Goal: Task Accomplishment & Management: Complete application form

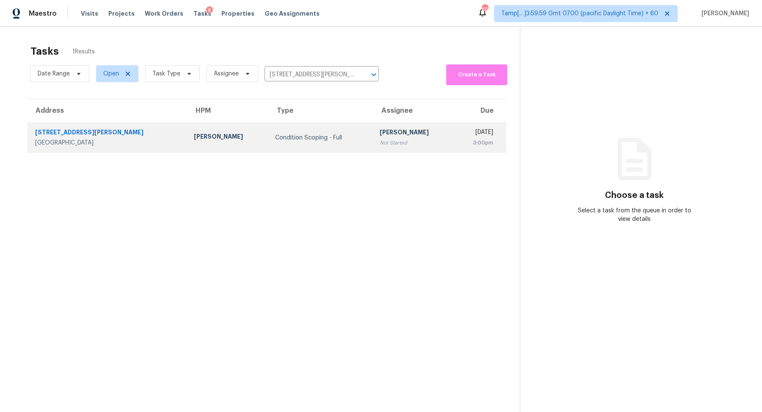
click at [385, 133] on div "[PERSON_NAME]" at bounding box center [414, 133] width 68 height 11
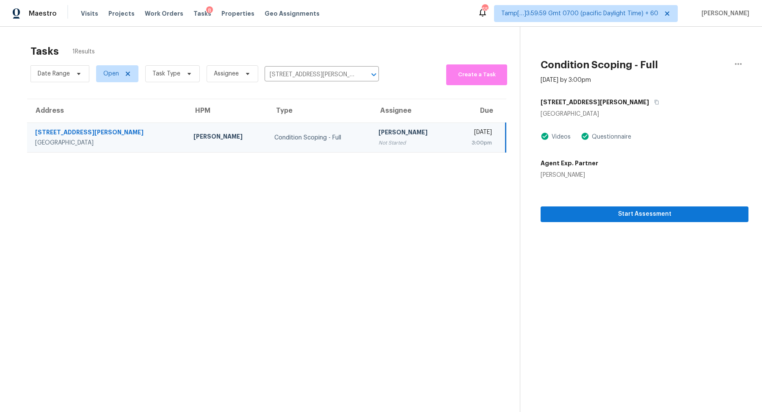
scroll to position [26, 0]
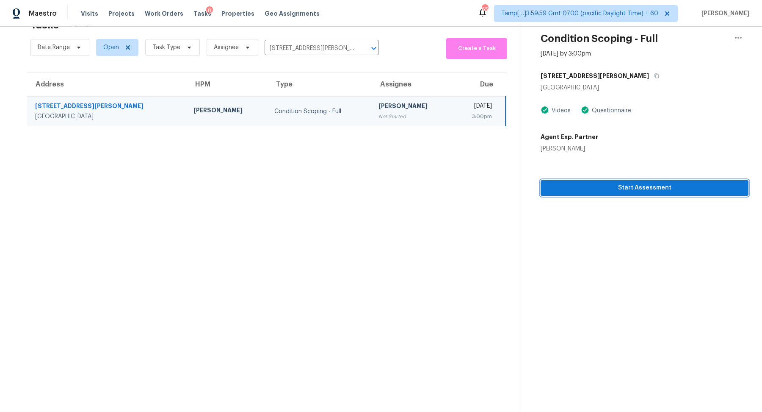
click at [608, 182] on span "Start Assessment" at bounding box center [644, 187] width 194 height 11
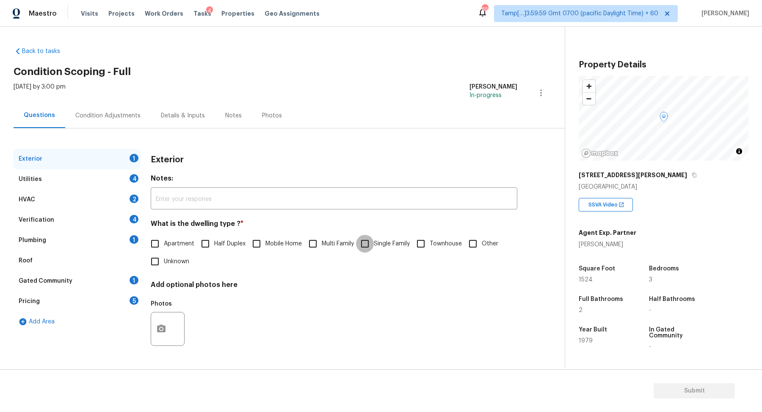
click at [367, 240] on input "Single Family" at bounding box center [365, 244] width 18 height 18
click at [372, 244] on input "Single Family" at bounding box center [365, 244] width 18 height 18
checkbox input "false"
click at [354, 236] on label "Multi Family" at bounding box center [329, 244] width 50 height 18
click at [322, 236] on input "Multi Family" at bounding box center [313, 244] width 18 height 18
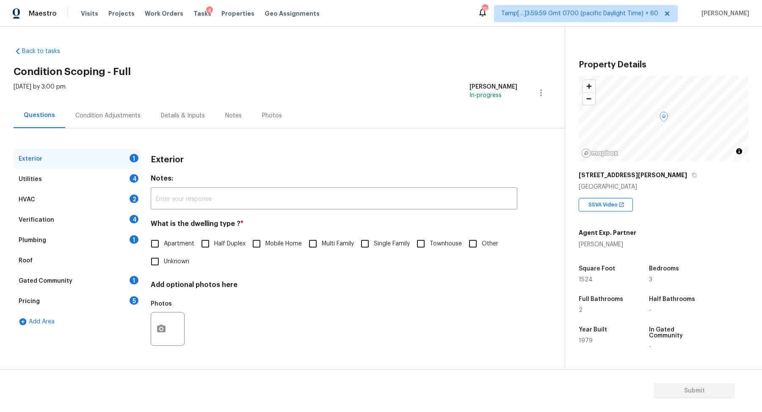
checkbox input "true"
click at [375, 242] on span "Single Family" at bounding box center [392, 244] width 36 height 9
click at [374, 242] on input "Single Family" at bounding box center [365, 244] width 18 height 18
checkbox input "true"
checkbox input "false"
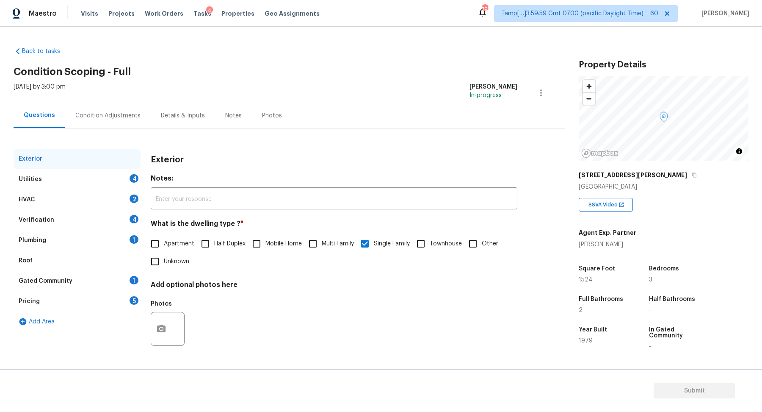
click at [127, 185] on div "Utilities 4" at bounding box center [77, 179] width 127 height 20
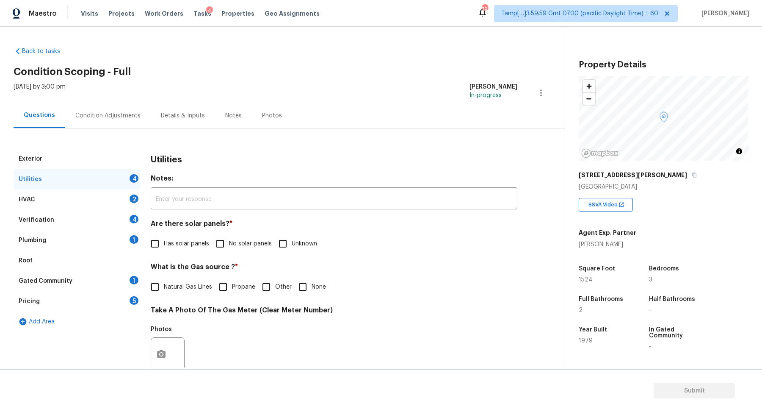
click at [215, 250] on input "No solar panels" at bounding box center [220, 244] width 18 height 18
checkbox input "true"
click at [173, 293] on label "Natural Gas Lines" at bounding box center [179, 287] width 66 height 18
click at [164, 293] on input "Natural Gas Lines" at bounding box center [155, 287] width 18 height 18
checkbox input "true"
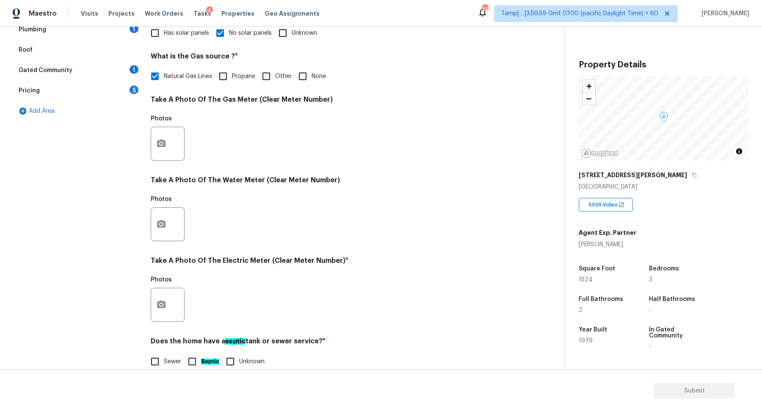
scroll to position [225, 0]
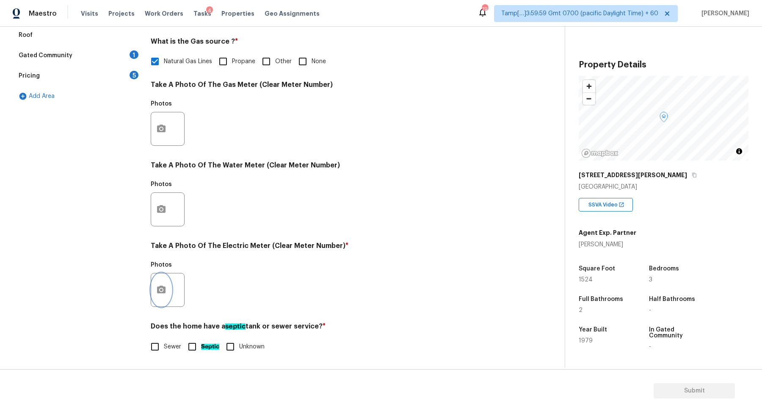
click at [163, 291] on icon "button" at bounding box center [161, 289] width 8 height 8
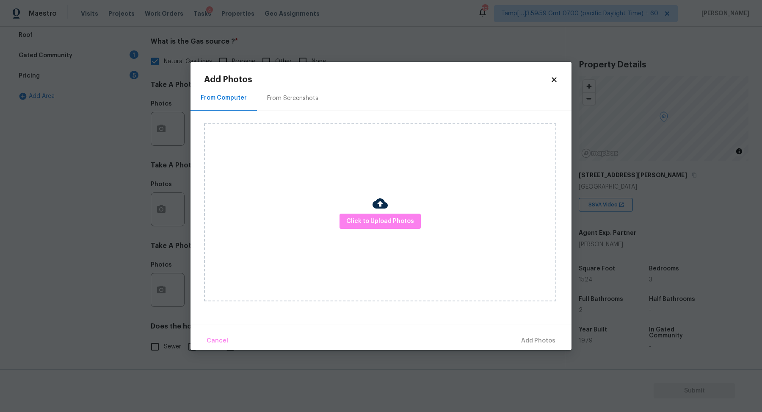
click at [395, 211] on div "Click to Upload Photos" at bounding box center [380, 212] width 352 height 178
click at [383, 220] on span "Click to Upload Photos" at bounding box center [380, 221] width 68 height 11
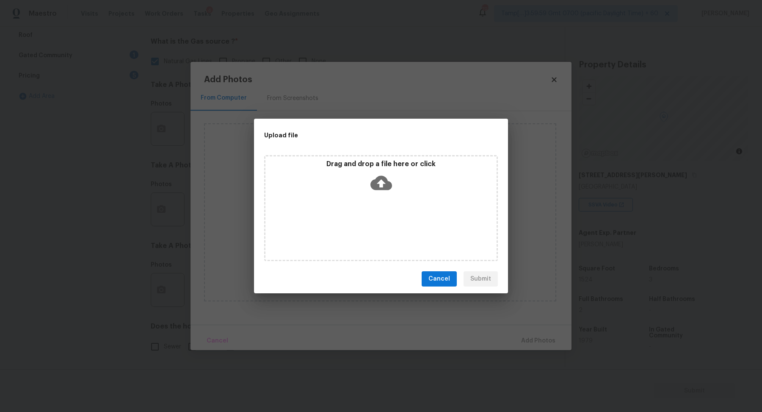
click at [387, 195] on div "Drag and drop a file here or click" at bounding box center [380, 178] width 231 height 36
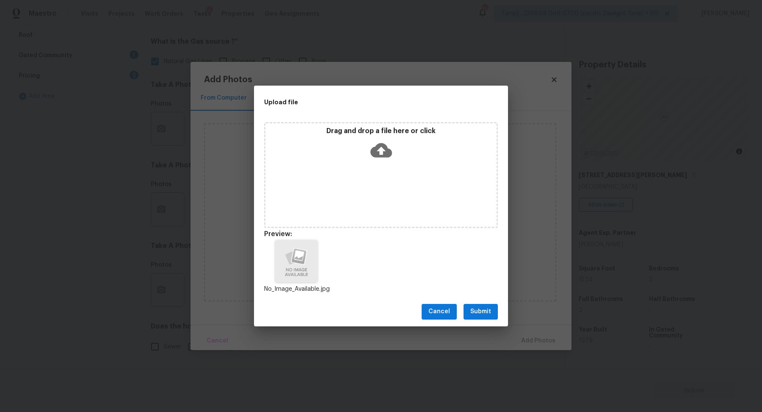
click at [493, 318] on button "Submit" at bounding box center [481, 312] width 34 height 16
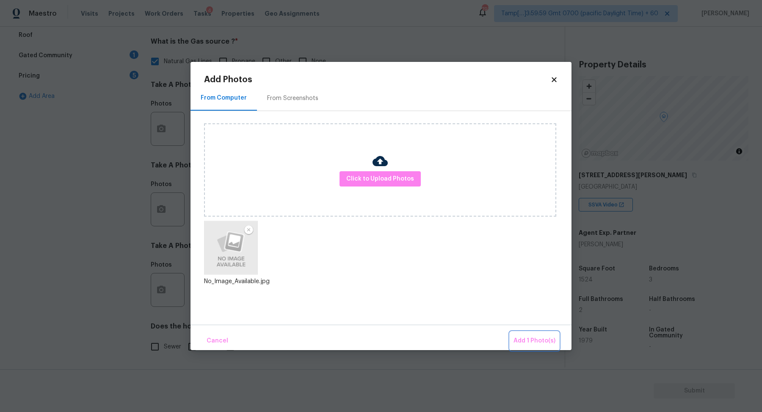
click at [526, 341] on span "Add 1 Photo(s)" at bounding box center [535, 340] width 42 height 11
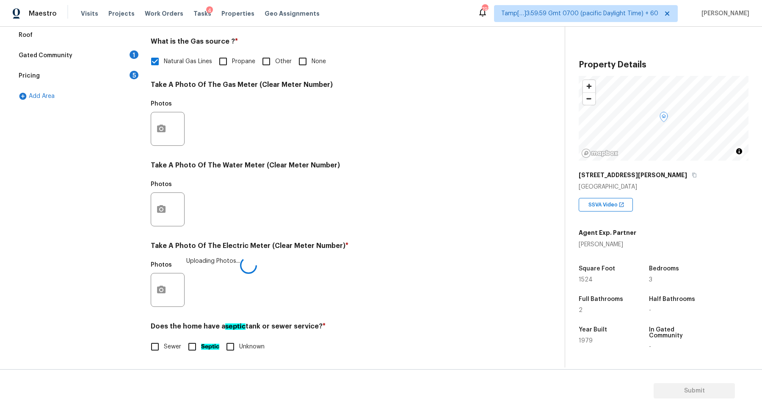
click at [170, 343] on span "Sewer" at bounding box center [172, 346] width 17 height 9
click at [164, 343] on input "Sewer" at bounding box center [155, 346] width 18 height 18
checkbox input "true"
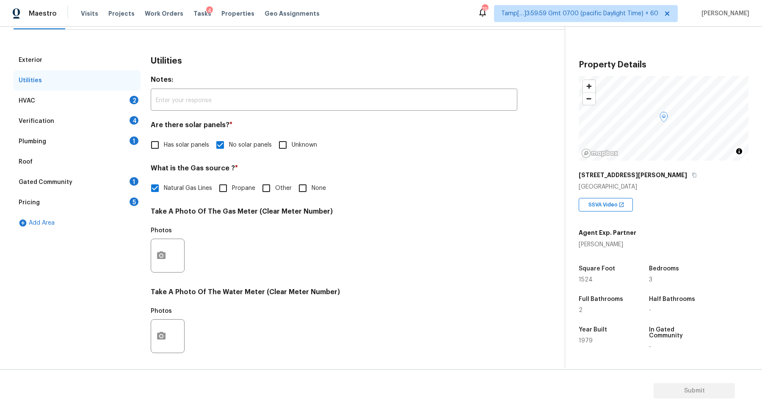
click at [111, 106] on div "HVAC 2" at bounding box center [77, 101] width 127 height 20
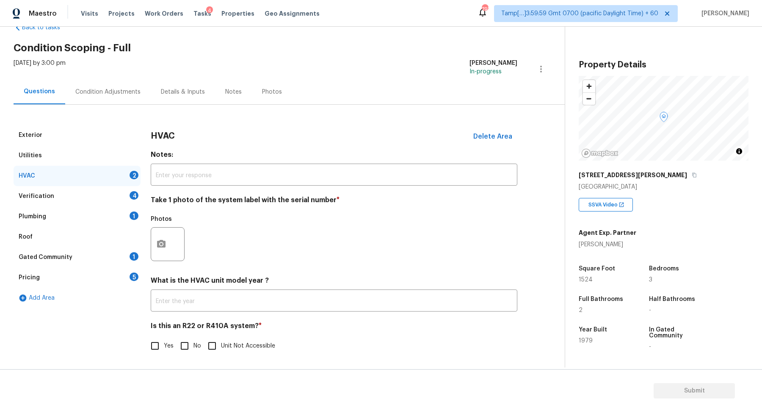
scroll to position [23, 0]
click at [155, 244] on button "button" at bounding box center [161, 244] width 20 height 33
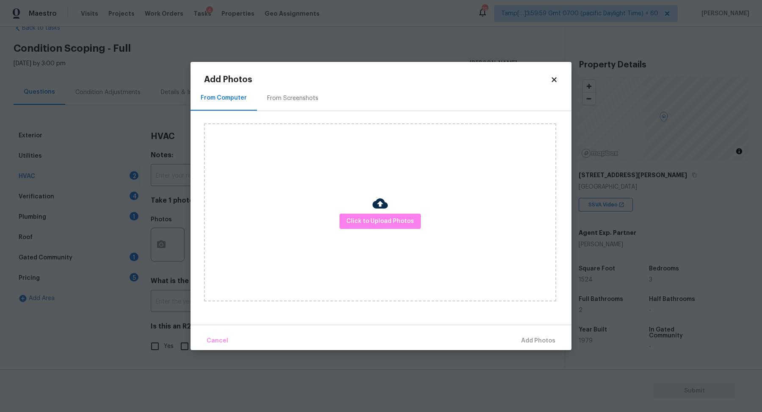
click at [352, 231] on div "Click to Upload Photos" at bounding box center [380, 212] width 352 height 178
click at [355, 227] on button "Click to Upload Photos" at bounding box center [380, 221] width 81 height 16
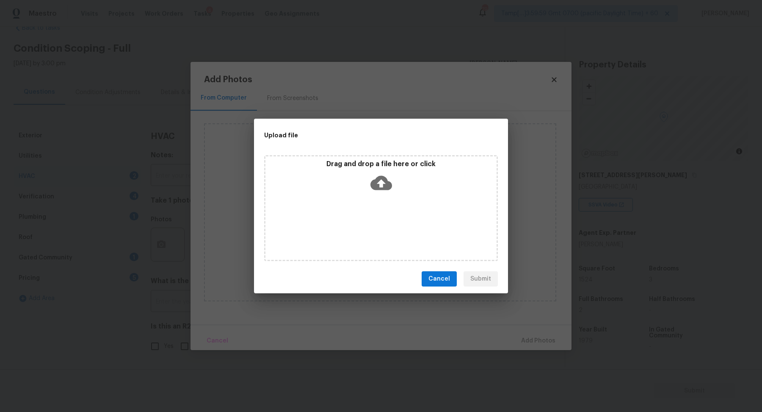
click at [388, 184] on icon at bounding box center [381, 183] width 22 height 14
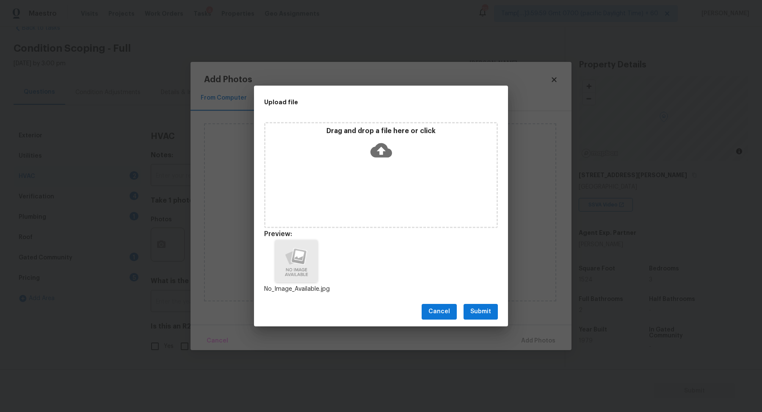
click at [478, 316] on span "Submit" at bounding box center [480, 311] width 21 height 11
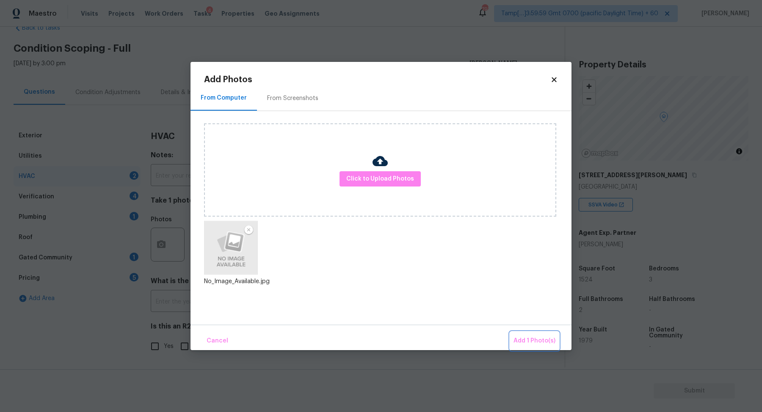
click at [539, 347] on button "Add 1 Photo(s)" at bounding box center [534, 340] width 49 height 18
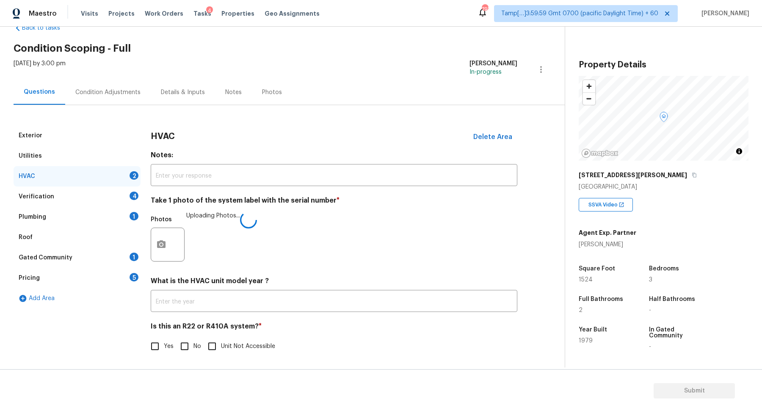
click at [195, 344] on span "No" at bounding box center [197, 346] width 8 height 9
click at [193, 344] on input "No" at bounding box center [185, 346] width 18 height 18
checkbox input "true"
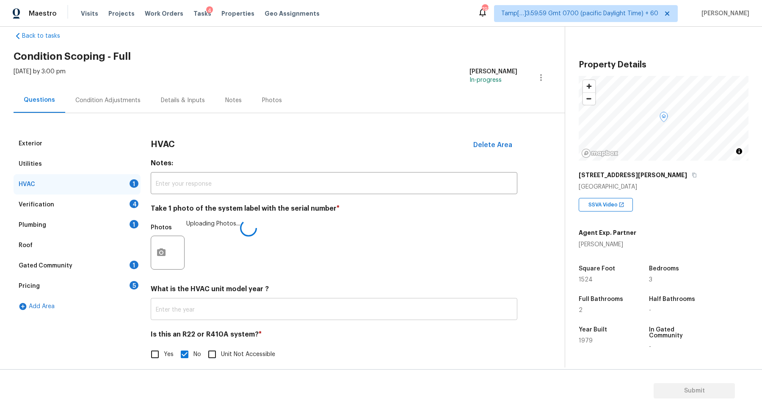
scroll to position [15, 0]
click at [122, 204] on div "Verification 4" at bounding box center [77, 205] width 127 height 20
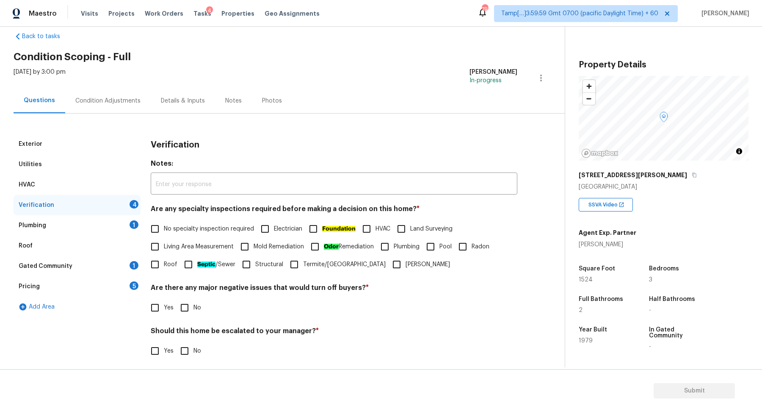
click at [168, 238] on label "Living Area Measurement" at bounding box center [190, 247] width 88 height 18
click at [164, 238] on input "Living Area Measurement" at bounding box center [155, 247] width 18 height 18
click at [167, 244] on span "Living Area Measurement" at bounding box center [199, 246] width 70 height 9
click at [164, 244] on input "Living Area Measurement" at bounding box center [155, 247] width 18 height 18
checkbox input "false"
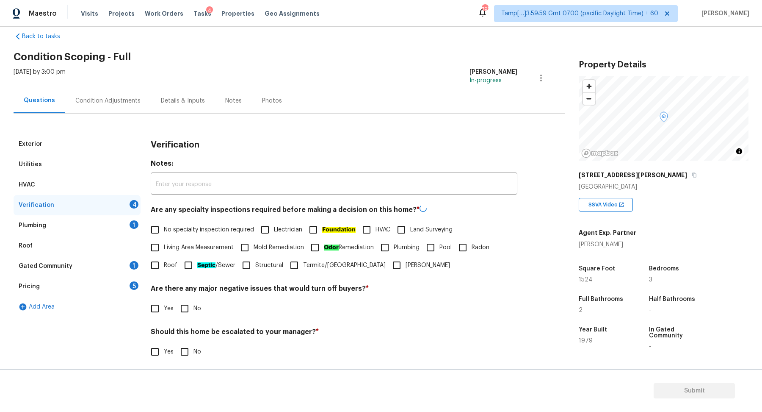
click at [182, 230] on span "No specialty inspection required" at bounding box center [209, 229] width 90 height 9
click at [164, 230] on input "No specialty inspection required" at bounding box center [155, 230] width 18 height 18
checkbox input "true"
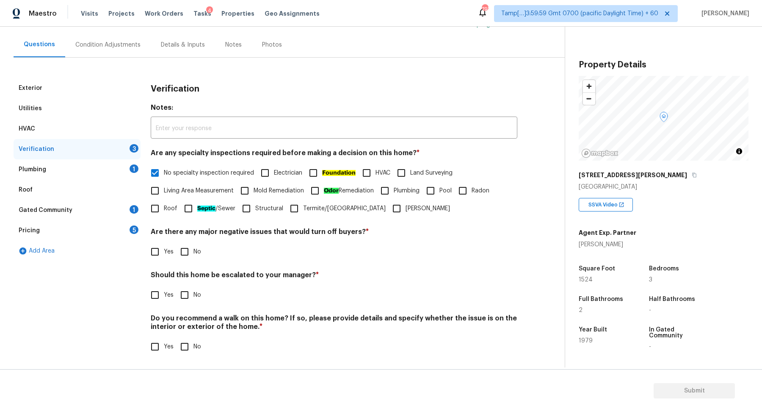
click at [189, 250] on input "No" at bounding box center [185, 252] width 18 height 18
checkbox input "true"
click at [171, 285] on div "Should this home be escalated to your manager? * Yes No" at bounding box center [334, 287] width 367 height 33
click at [160, 296] on input "Yes" at bounding box center [155, 295] width 18 height 18
checkbox input "true"
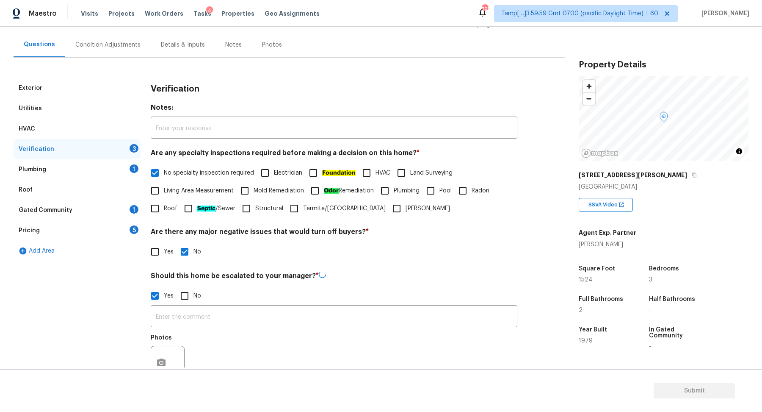
scroll to position [141, 0]
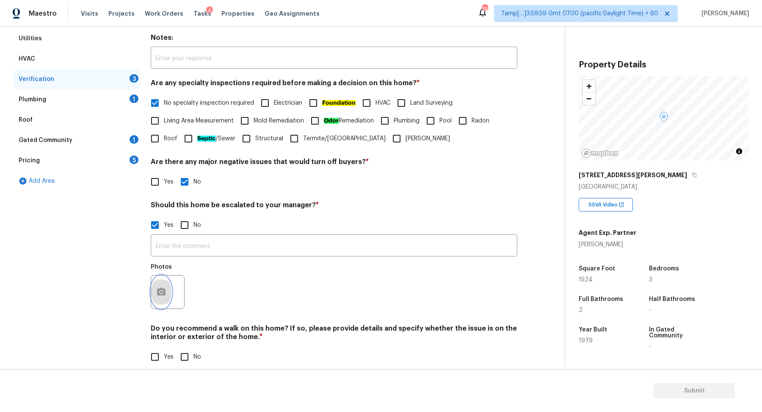
click at [165, 297] on button "button" at bounding box center [161, 291] width 20 height 33
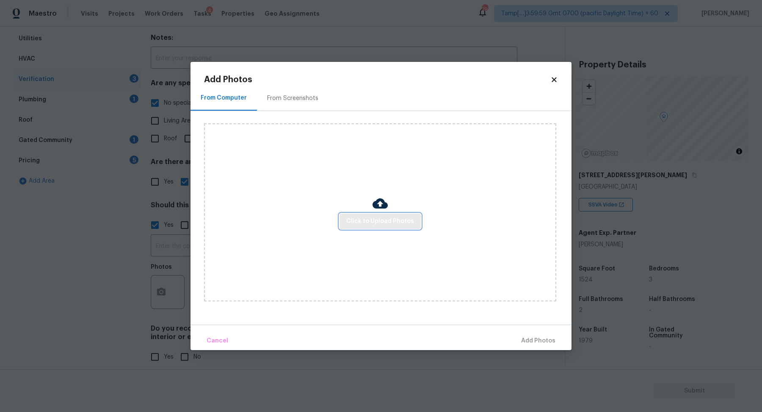
click at [355, 225] on span "Click to Upload Photos" at bounding box center [380, 221] width 68 height 11
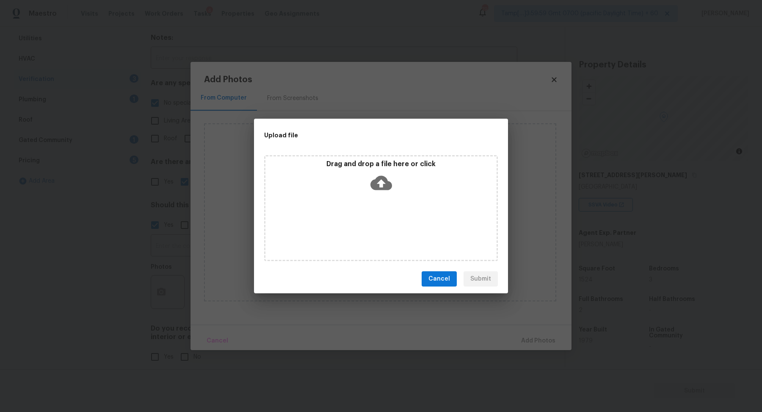
click at [373, 197] on div "Drag and drop a file here or click" at bounding box center [381, 208] width 234 height 106
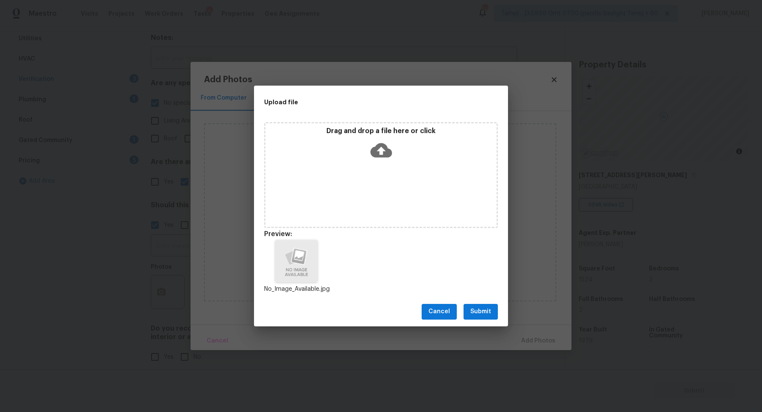
click at [475, 308] on span "Submit" at bounding box center [480, 311] width 21 height 11
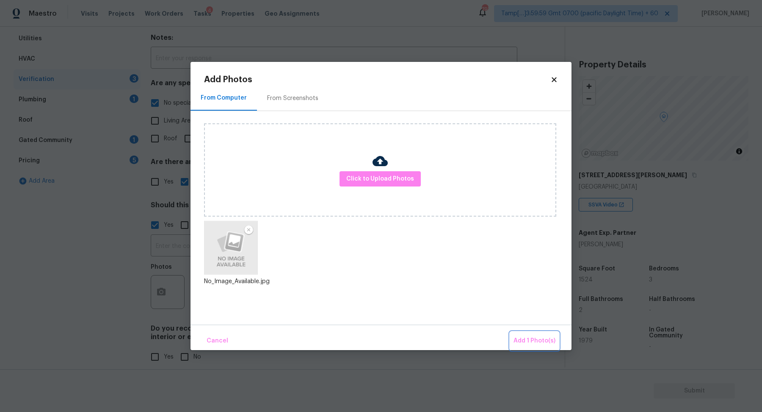
click at [528, 341] on span "Add 1 Photo(s)" at bounding box center [535, 340] width 42 height 11
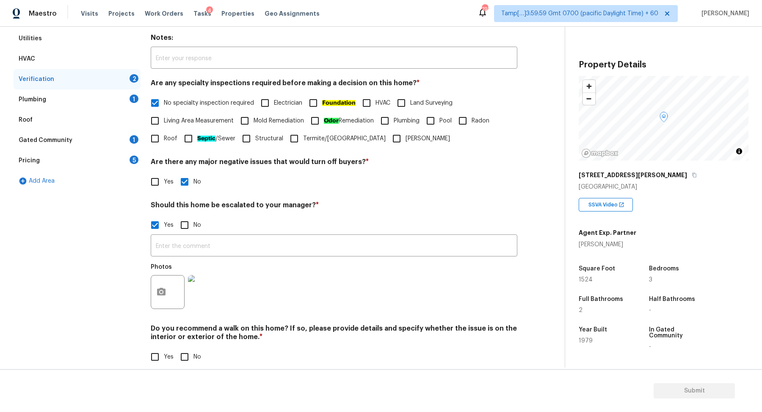
click at [211, 290] on img at bounding box center [205, 292] width 34 height 34
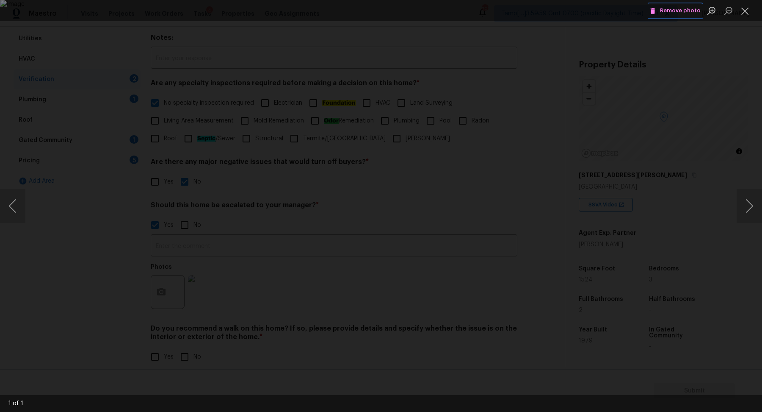
click at [681, 9] on span "Remove photo" at bounding box center [675, 11] width 51 height 10
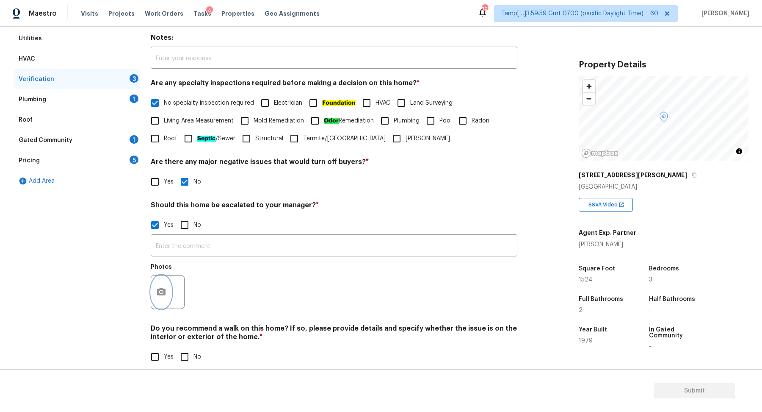
click at [169, 290] on button "button" at bounding box center [161, 291] width 20 height 33
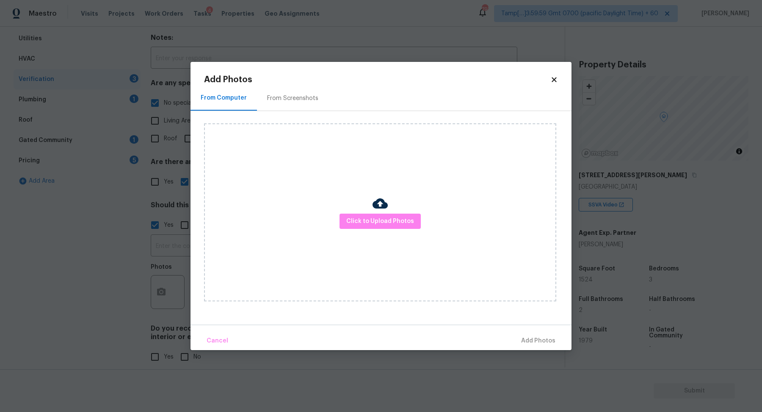
click at [365, 229] on div "Click to Upload Photos" at bounding box center [380, 212] width 352 height 178
click at [370, 225] on span "Click to Upload Photos" at bounding box center [380, 221] width 68 height 11
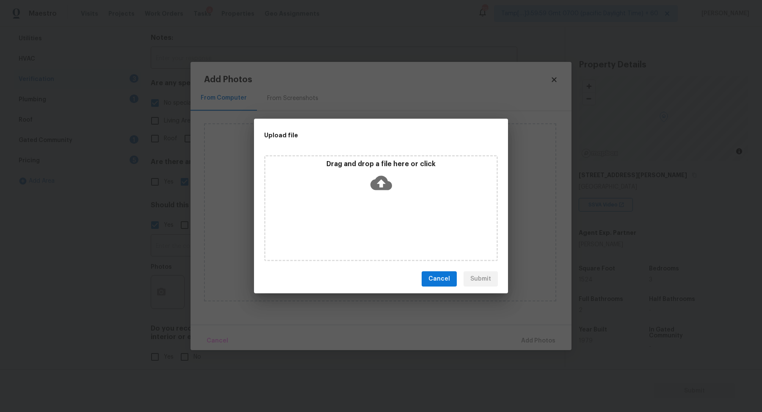
click at [384, 198] on div "Drag and drop a file here or click" at bounding box center [381, 208] width 234 height 106
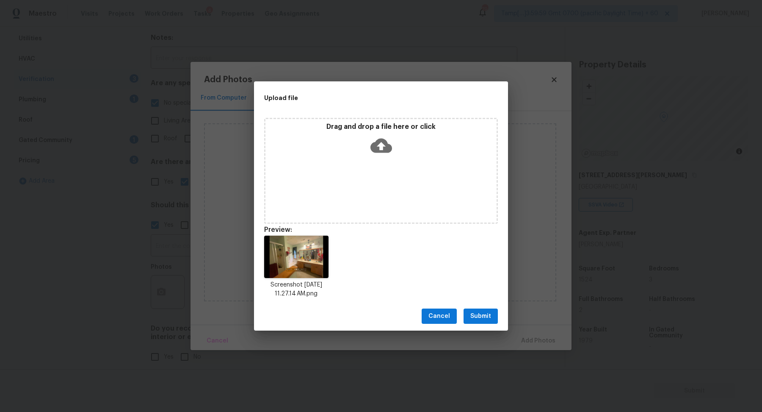
click at [492, 318] on button "Submit" at bounding box center [481, 316] width 34 height 16
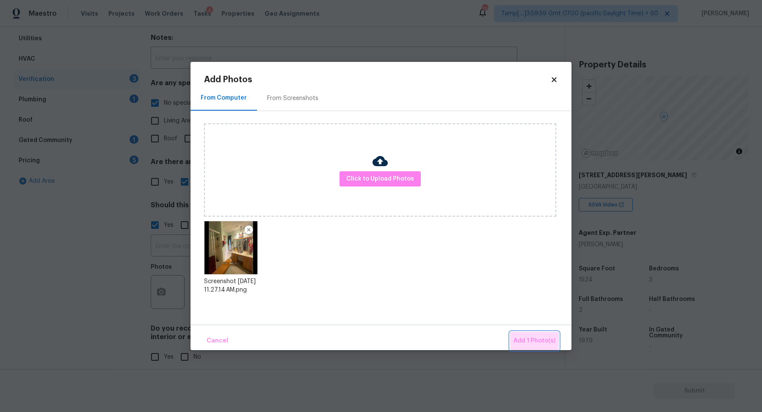
click at [530, 337] on span "Add 1 Photo(s)" at bounding box center [535, 340] width 42 height 11
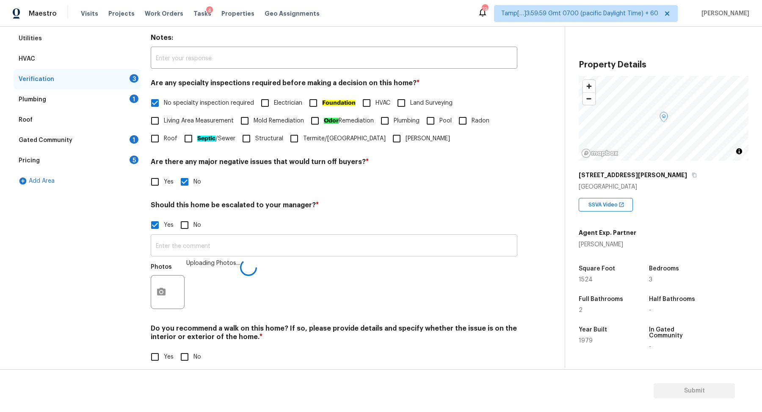
click at [328, 240] on input "text" at bounding box center [334, 246] width 367 height 20
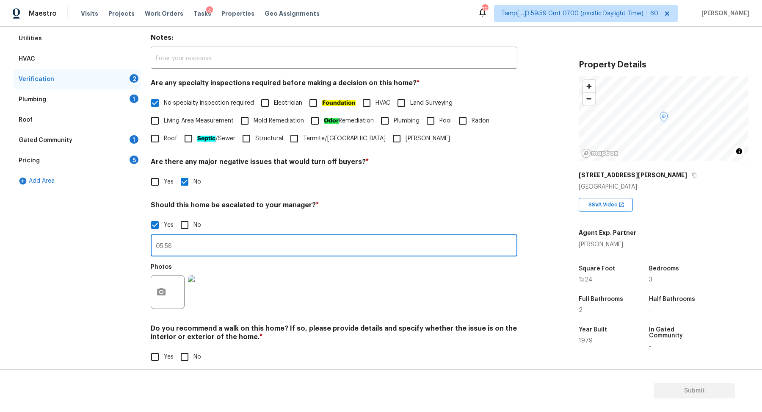
click at [154, 251] on input "05:58" at bounding box center [334, 246] width 367 height 20
click at [155, 245] on input "05:58" at bounding box center [334, 246] width 367 height 20
click at [348, 243] on input "The house has a possible water leak at 05:58" at bounding box center [334, 246] width 367 height 20
type input "The house has a possible water leak at 05:58, has a"
click at [169, 282] on button "button" at bounding box center [161, 291] width 20 height 33
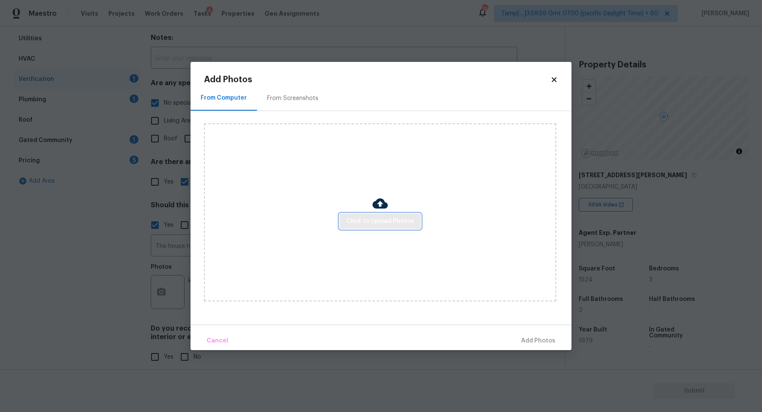
click at [389, 217] on span "Click to Upload Photos" at bounding box center [380, 221] width 68 height 11
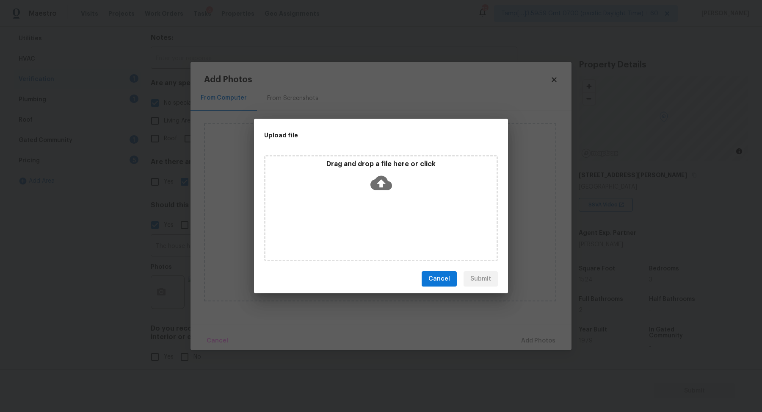
click at [408, 197] on div "Drag and drop a file here or click" at bounding box center [381, 208] width 234 height 106
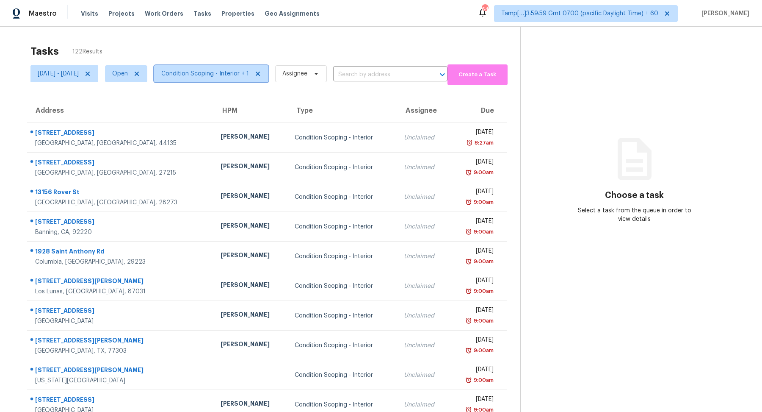
click at [248, 68] on span "Condition Scoping - Interior + 1" at bounding box center [211, 73] width 114 height 17
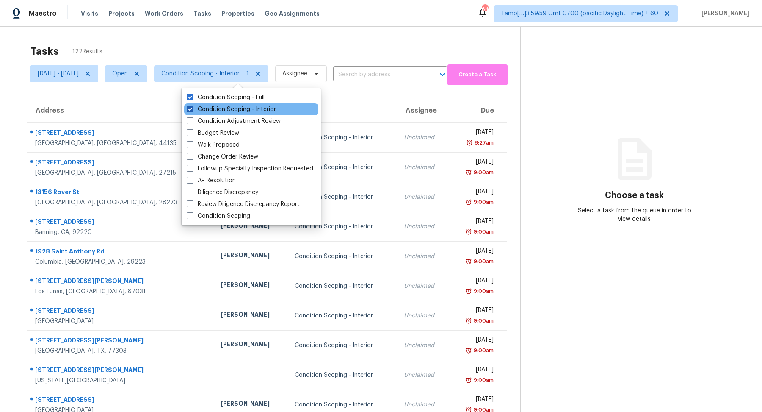
click at [251, 110] on label "Condition Scoping - Interior" at bounding box center [231, 109] width 89 height 8
click at [192, 110] on input "Condition Scoping - Interior" at bounding box center [190, 108] width 6 height 6
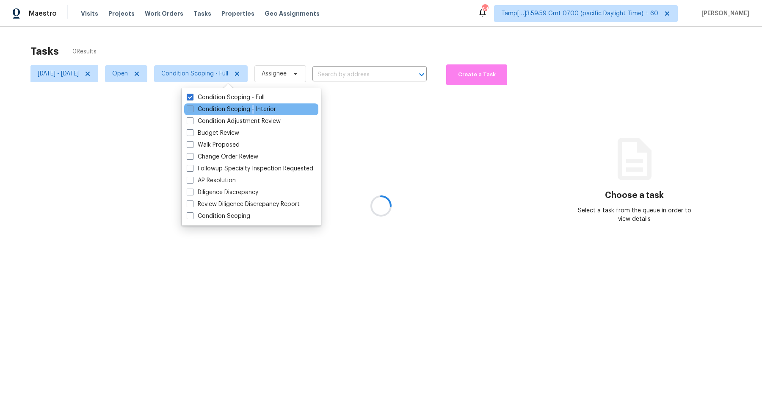
click at [251, 110] on label "Condition Scoping - Interior" at bounding box center [231, 109] width 89 height 8
click at [192, 110] on input "Condition Scoping - Interior" at bounding box center [190, 108] width 6 height 6
checkbox input "true"
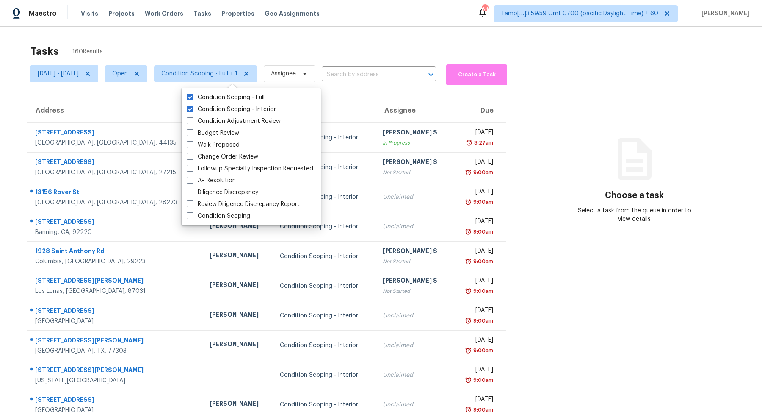
click at [315, 41] on div "Tasks 160 Results" at bounding box center [274, 51] width 489 height 22
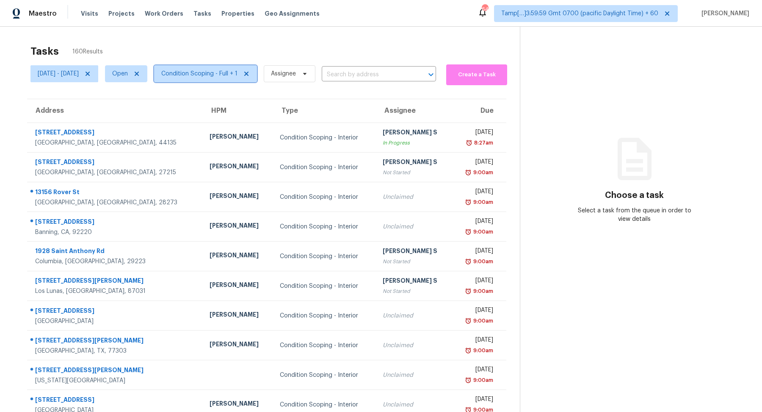
click at [221, 76] on span "Condition Scoping - Full + 1" at bounding box center [199, 73] width 76 height 8
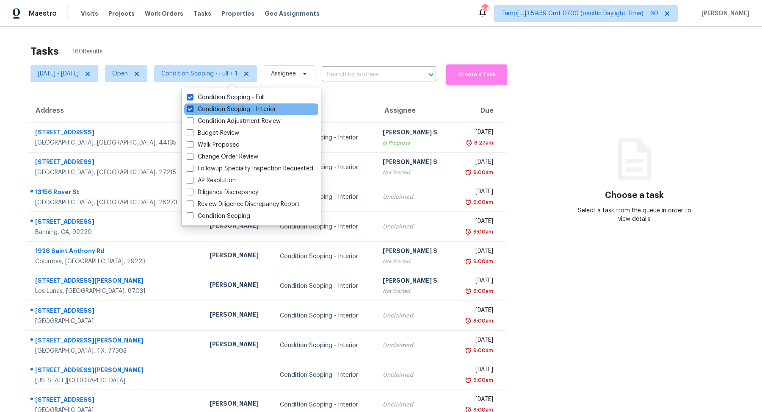
click at [240, 107] on label "Condition Scoping - Interior" at bounding box center [231, 109] width 89 height 8
click at [192, 107] on input "Condition Scoping - Interior" at bounding box center [190, 108] width 6 height 6
checkbox input "false"
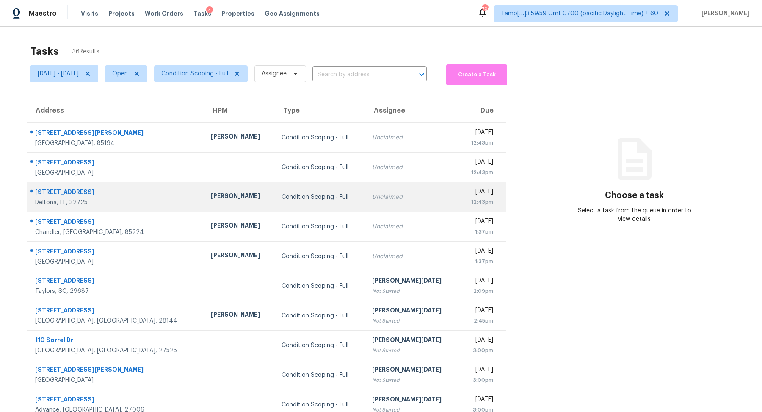
scroll to position [29, 0]
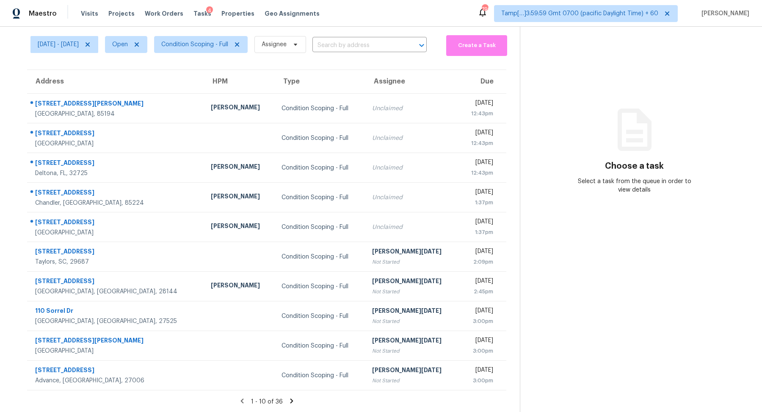
click at [290, 397] on icon at bounding box center [292, 401] width 8 height 8
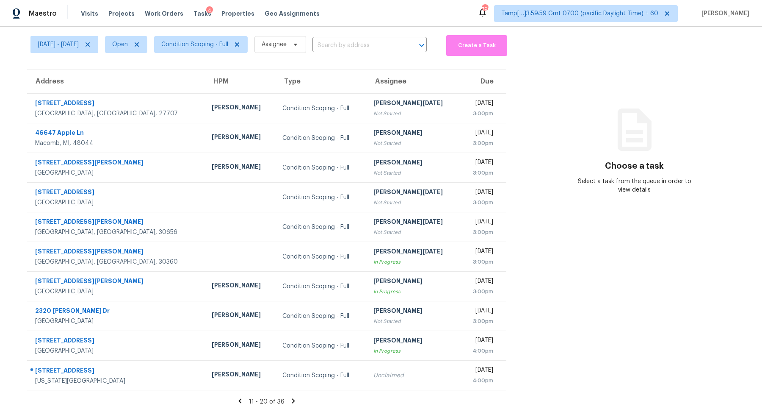
click at [293, 400] on icon at bounding box center [293, 400] width 3 height 5
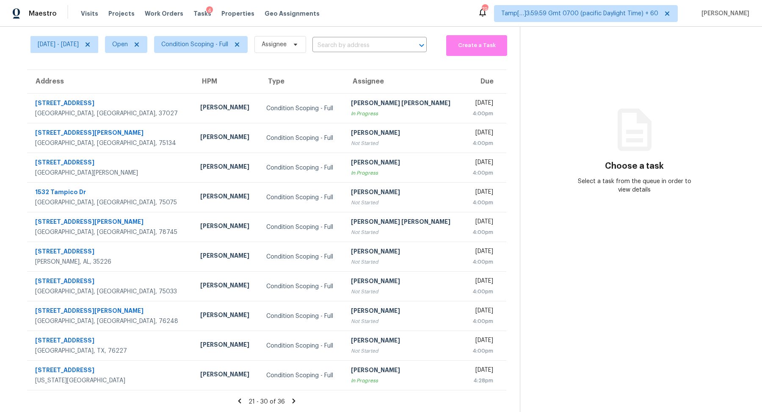
click at [293, 400] on icon at bounding box center [294, 401] width 8 height 8
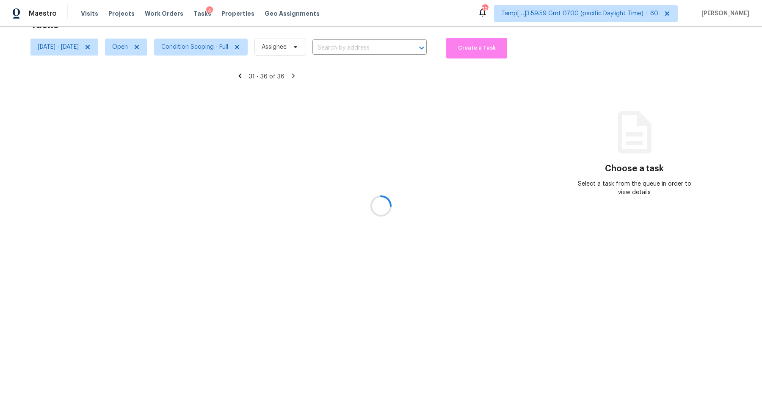
scroll to position [26, 0]
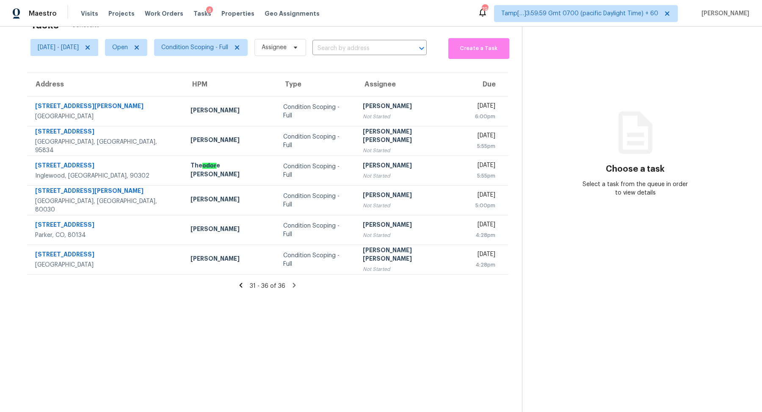
click at [243, 282] on icon at bounding box center [241, 285] width 8 height 8
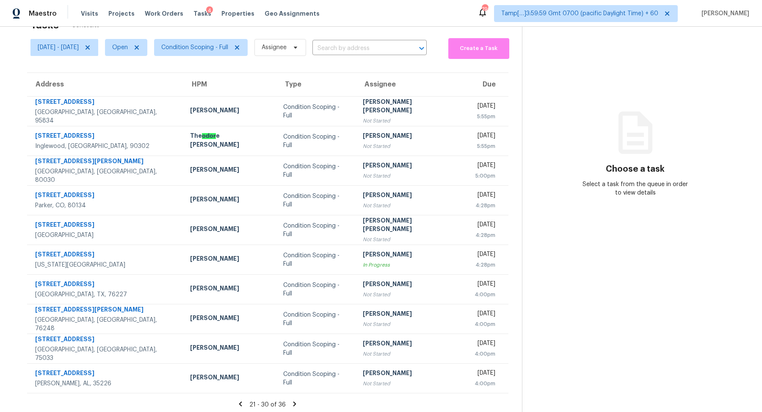
scroll to position [29, 0]
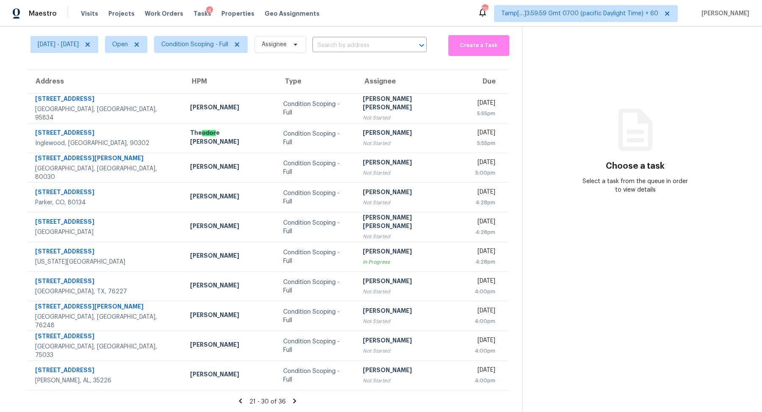
click at [244, 399] on icon at bounding box center [241, 401] width 8 height 8
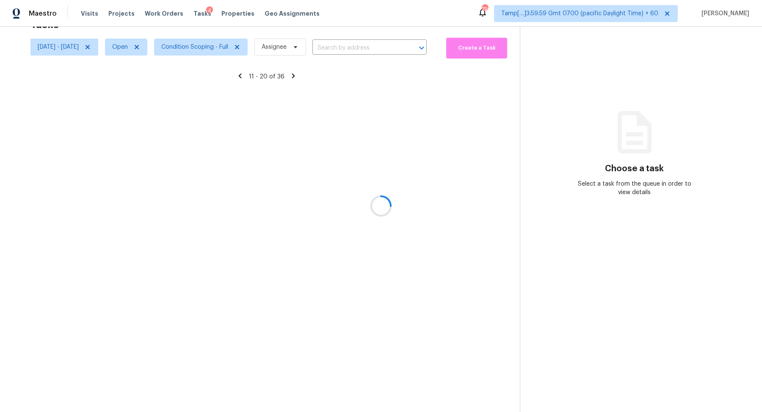
scroll to position [26, 0]
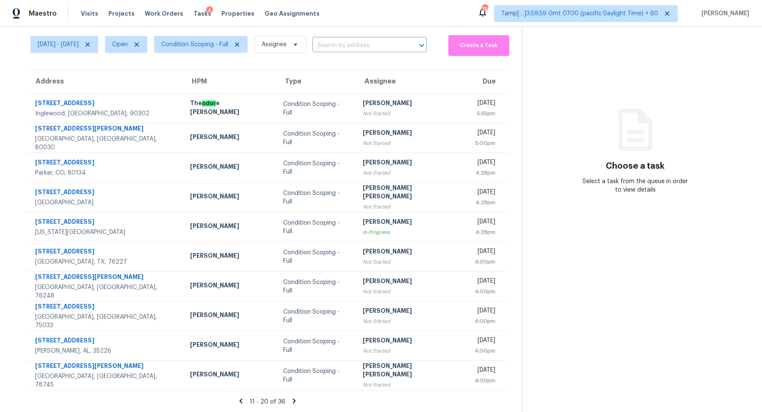
click at [245, 399] on icon at bounding box center [241, 401] width 8 height 8
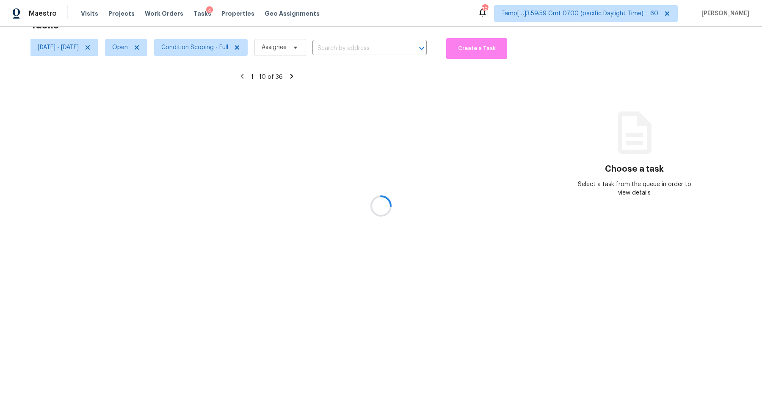
scroll to position [29, 0]
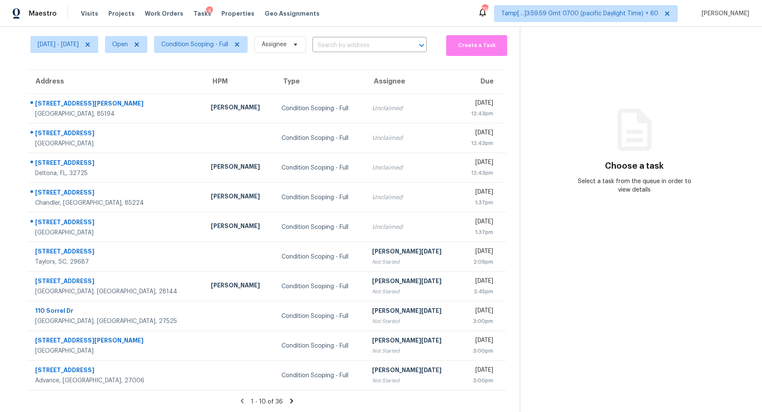
click at [289, 399] on icon at bounding box center [292, 401] width 8 height 8
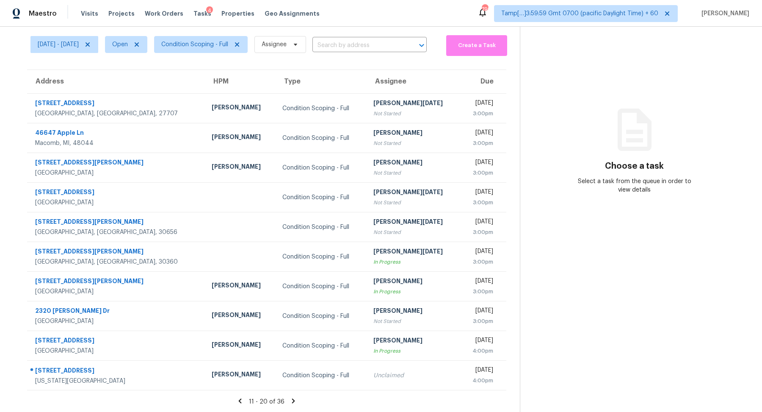
click at [244, 401] on icon at bounding box center [240, 401] width 8 height 8
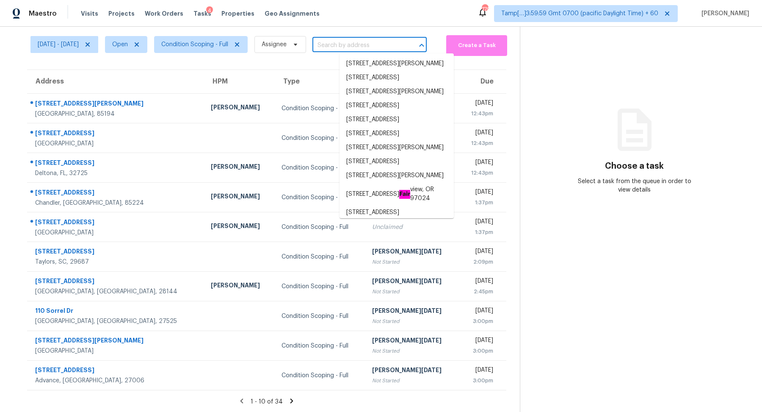
click at [361, 39] on input "text" at bounding box center [357, 45] width 91 height 13
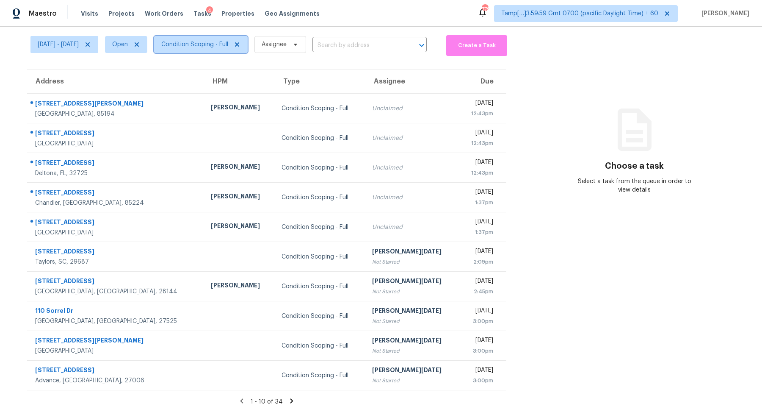
click at [220, 49] on span "Condition Scoping - Full" at bounding box center [201, 44] width 94 height 17
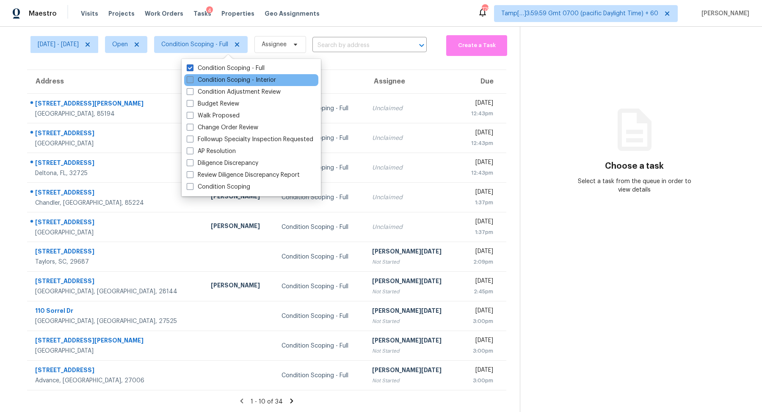
click at [227, 77] on label "Condition Scoping - Interior" at bounding box center [231, 80] width 89 height 8
click at [192, 77] on input "Condition Scoping - Interior" at bounding box center [190, 79] width 6 height 6
checkbox input "true"
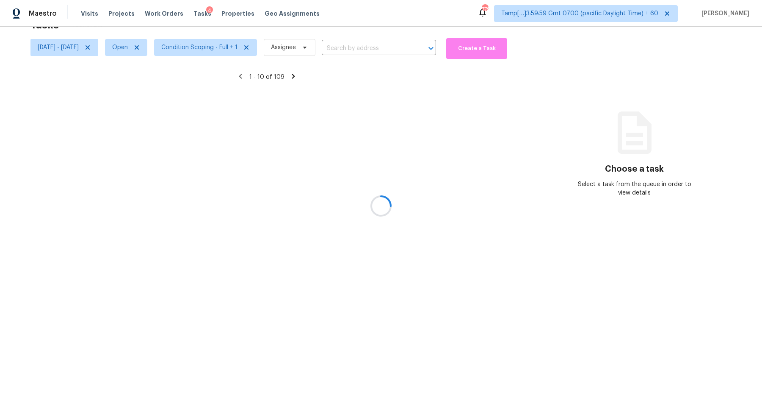
click at [359, 49] on div at bounding box center [381, 206] width 762 height 412
click at [377, 48] on div at bounding box center [381, 206] width 762 height 412
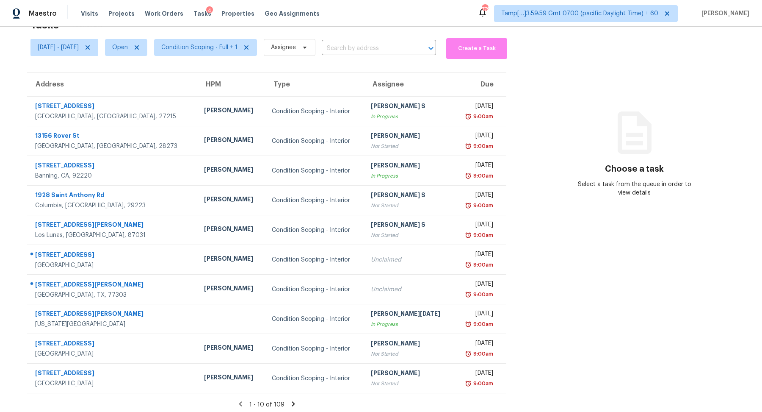
scroll to position [29, 0]
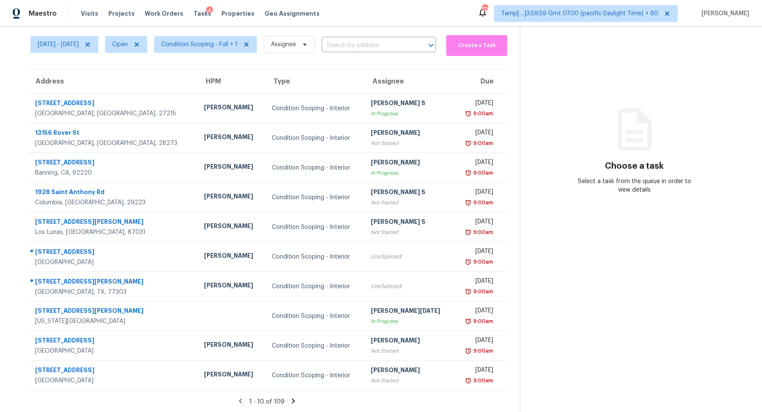
click at [377, 48] on input "text" at bounding box center [367, 45] width 91 height 13
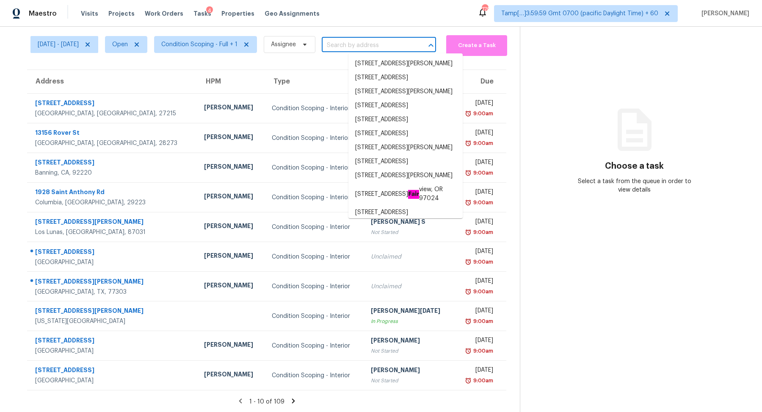
paste input "306 Jill St Conroe TX 77303"
type input "306 Jill St Conroe TX 77303"
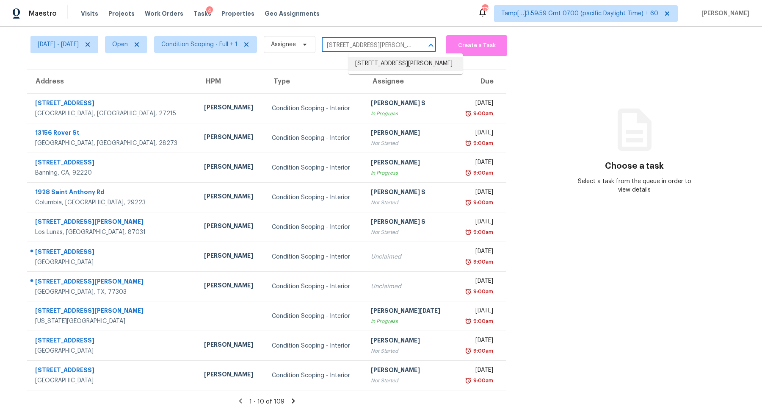
click at [406, 62] on li "306 Jill St, Conroe, TX 77303" at bounding box center [405, 64] width 114 height 14
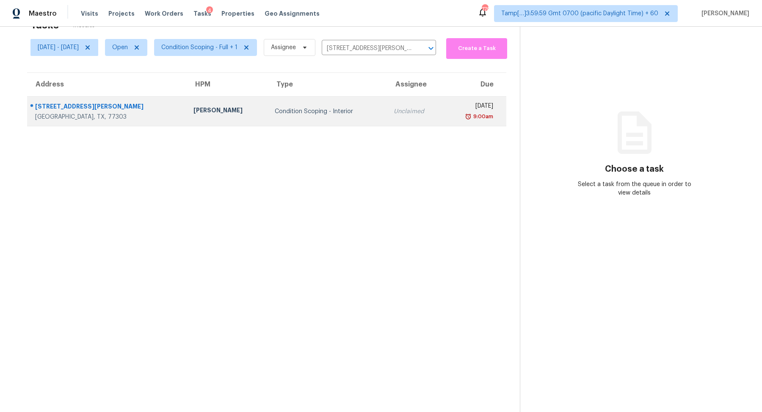
click at [387, 122] on td "Unclaimed" at bounding box center [415, 112] width 57 height 30
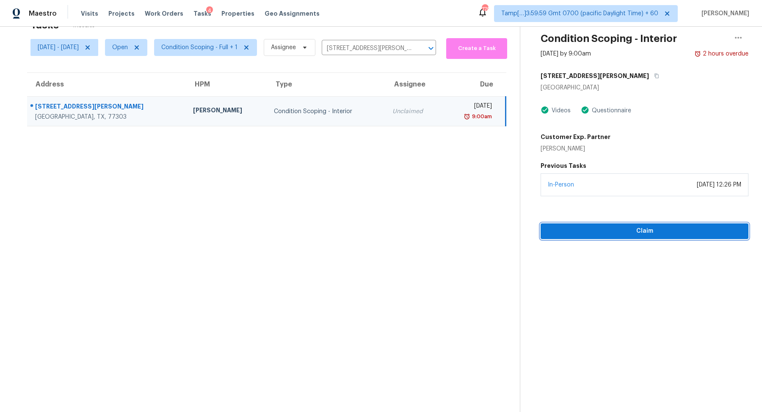
click at [629, 227] on span "Claim" at bounding box center [644, 231] width 194 height 11
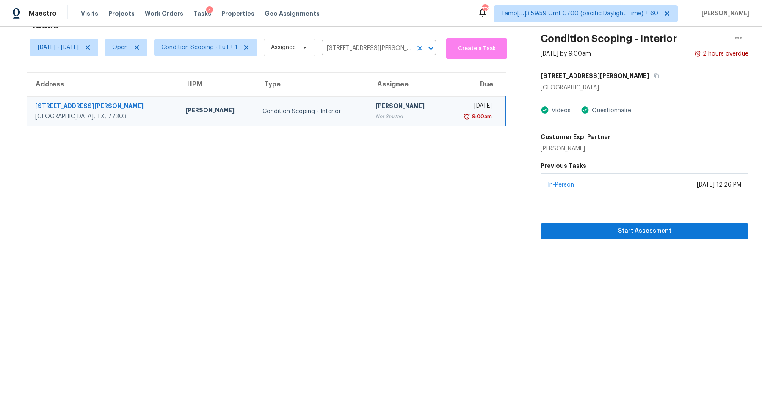
click at [389, 49] on input "306 Jill St, Conroe, TX 77303" at bounding box center [367, 48] width 91 height 13
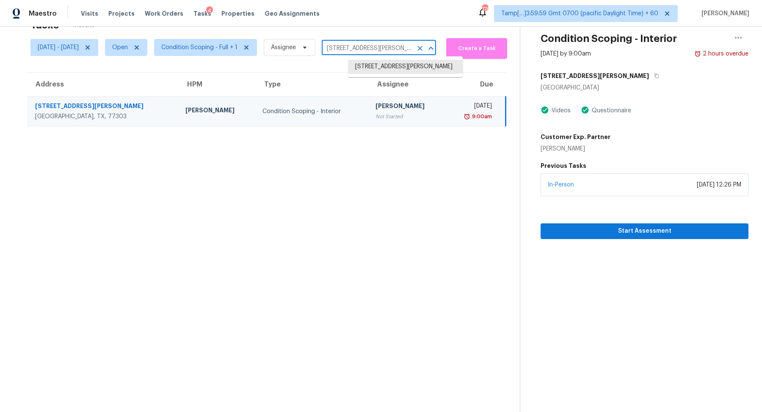
click at [389, 49] on input "306 Jill St, Conroe, TX 77303" at bounding box center [367, 48] width 91 height 13
paste input "1651 Sandpiper Dr Rock Hill SC 29732"
type input "1651 Sandpiper Dr Rock Hill SC 29732"
click at [390, 68] on li "1651 Sandpiper Dr, Rock Hill, SC 29732" at bounding box center [405, 67] width 114 height 14
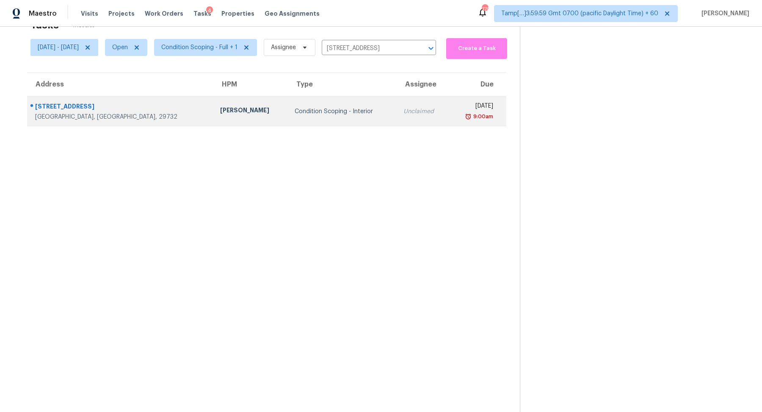
click at [403, 108] on div "Unclaimed" at bounding box center [422, 111] width 39 height 8
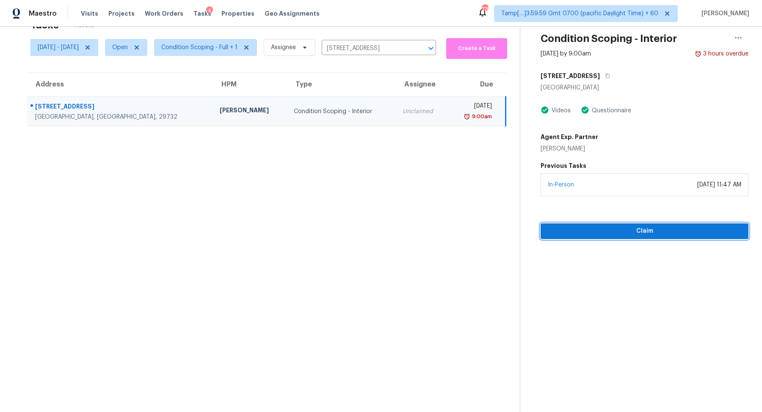
click at [631, 223] on button "Claim" at bounding box center [645, 231] width 208 height 16
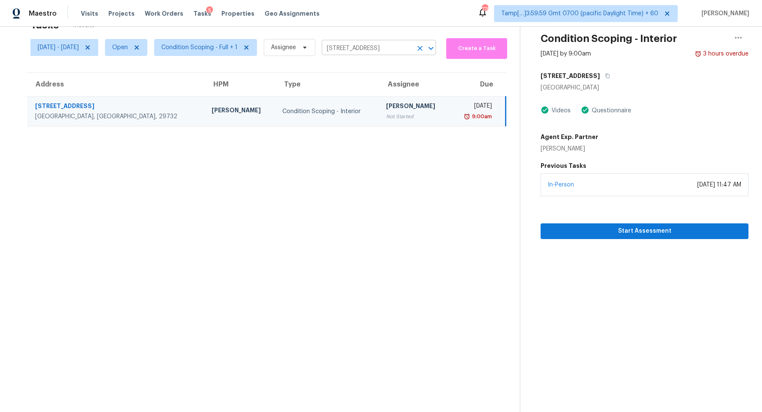
click at [371, 43] on input "1651 Sandpiper Dr, Rock Hill, SC 29732" at bounding box center [367, 48] width 91 height 13
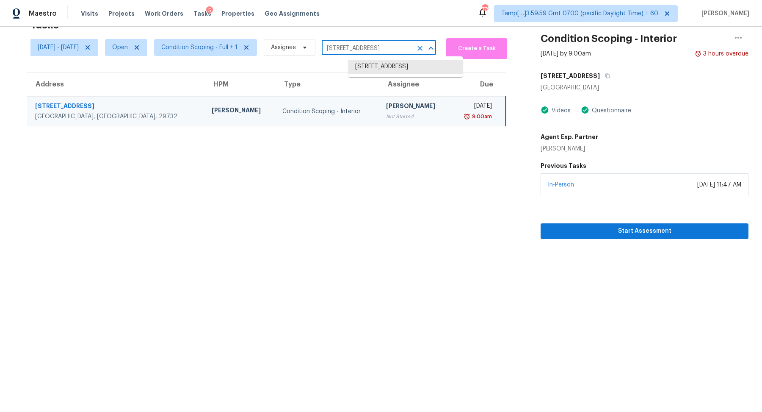
click at [371, 43] on input "1651 Sandpiper Dr, Rock Hill, SC 29732" at bounding box center [367, 48] width 91 height 13
paste input "0740 Royal York Dr Conroe TX 77303"
type input "10740 Royal York Dr Conroe TX 77303"
click at [390, 69] on li "10740 Royal York Dr, Conroe, TX 77303" at bounding box center [405, 67] width 114 height 14
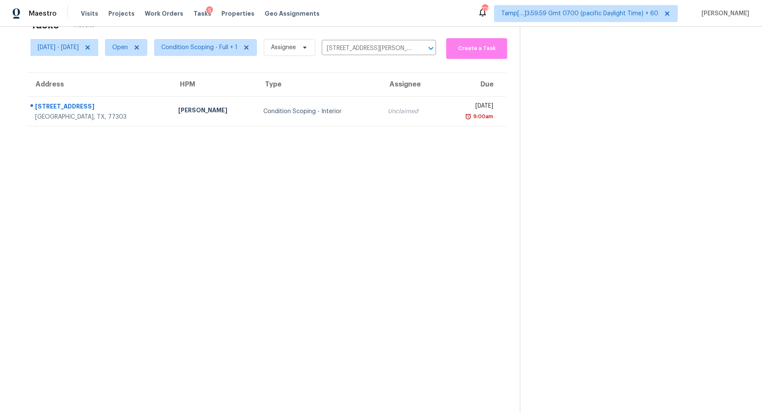
click at [393, 98] on td "Unclaimed" at bounding box center [411, 112] width 60 height 30
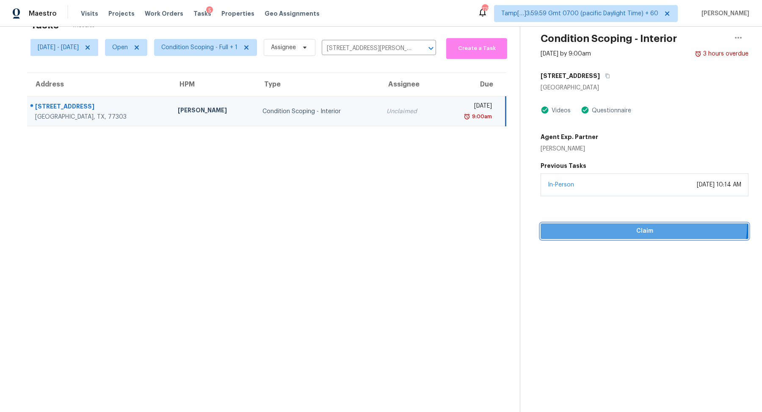
click at [648, 223] on button "Claim" at bounding box center [645, 231] width 208 height 16
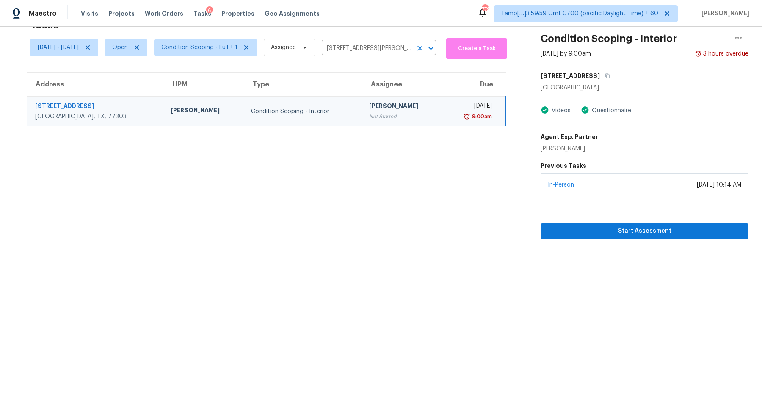
click at [359, 52] on input "10740 Royal York Dr, Conroe, TX 77303" at bounding box center [367, 48] width 91 height 13
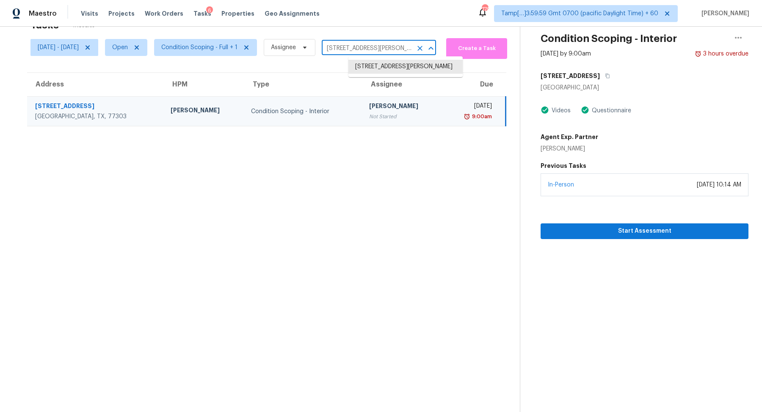
click at [359, 52] on input "10740 Royal York Dr, Conroe, TX 77303" at bounding box center [367, 48] width 91 height 13
paste input "366 Vitorio St Punta Gorda FL 3398"
type input "366 Vitorio St Punta Gorda FL 33983"
click at [365, 67] on li "366 Vitorio St, Punta Gorda, FL 33983" at bounding box center [405, 67] width 114 height 14
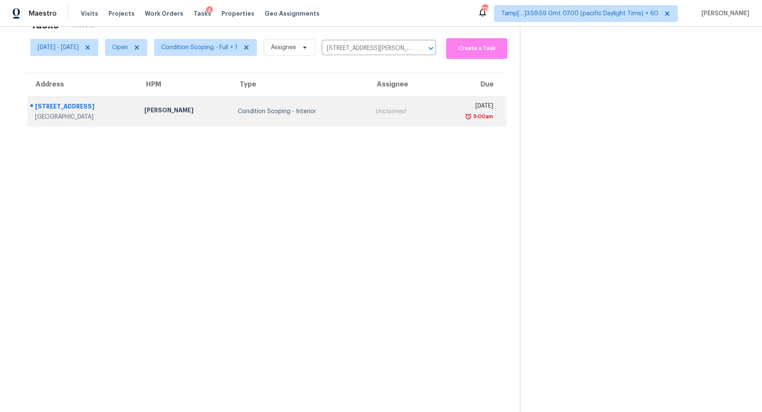
click at [461, 118] on div "9:00am" at bounding box center [467, 116] width 52 height 8
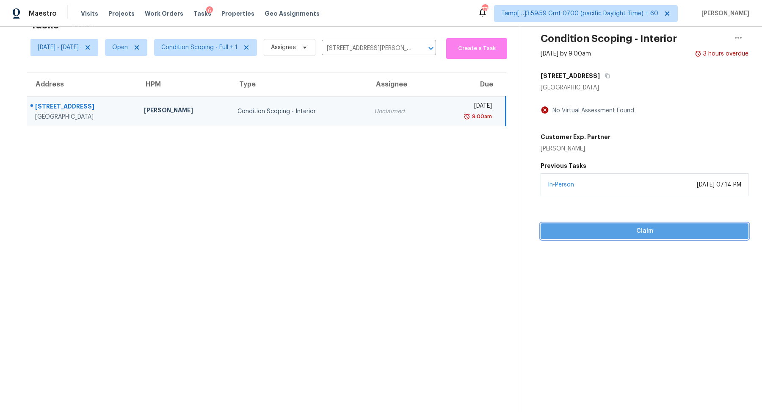
click at [656, 223] on button "Claim" at bounding box center [645, 231] width 208 height 16
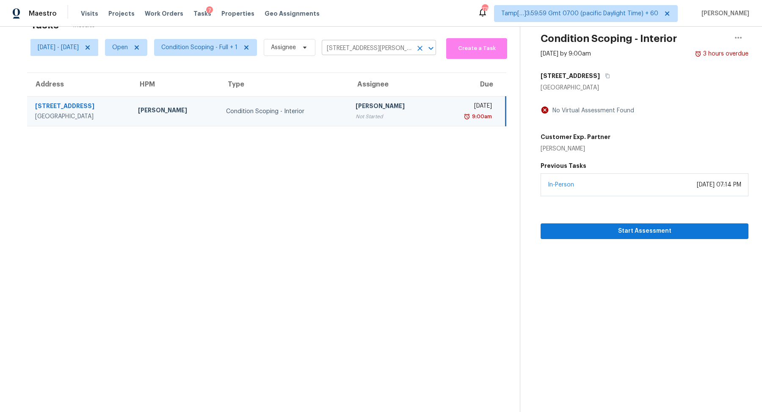
click at [378, 47] on input "366 Vitorio St, Punta Gorda, FL 33983" at bounding box center [367, 48] width 91 height 13
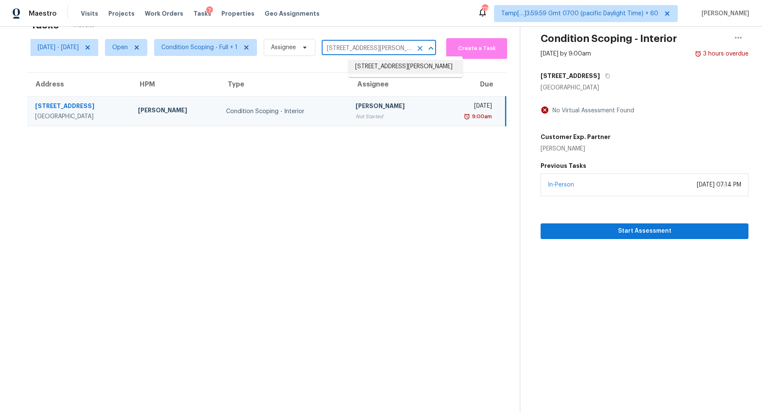
paste input "1762 Aden Mist Dr Houston TX 7700"
type input "1762 Aden Mist Dr Houston TX 77003"
click at [396, 69] on li "1762 Aden Mist Dr, Houston, TX 77003" at bounding box center [405, 67] width 114 height 14
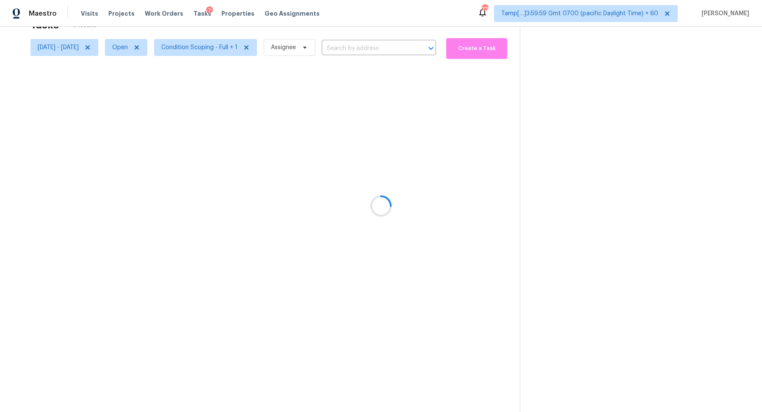
type input "1762 Aden Mist Dr, Houston, TX 77003"
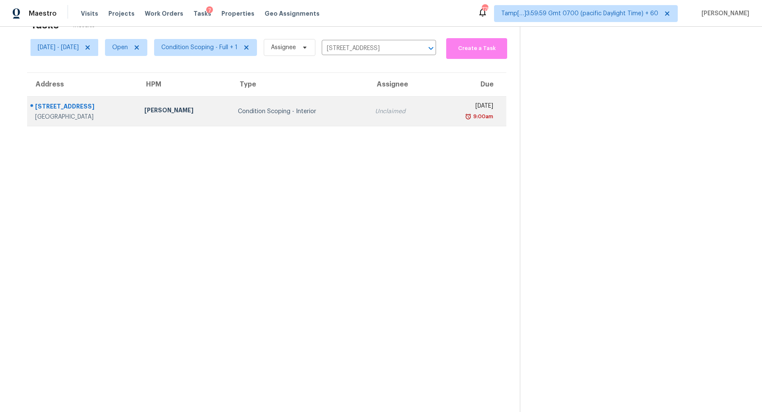
click at [377, 119] on td "Unclaimed" at bounding box center [401, 112] width 66 height 30
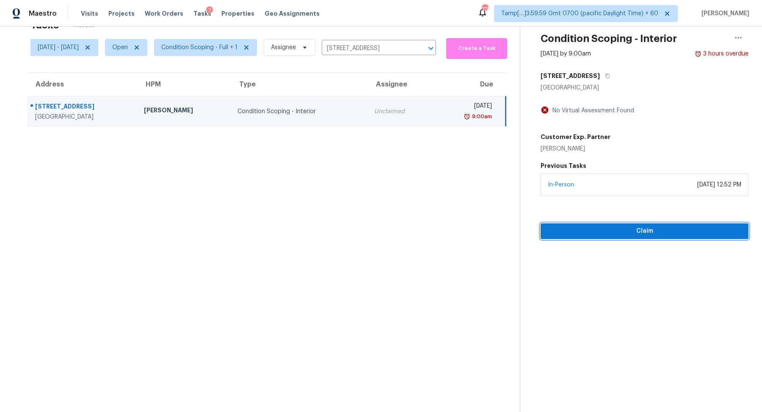
click at [626, 227] on span "Claim" at bounding box center [644, 231] width 194 height 11
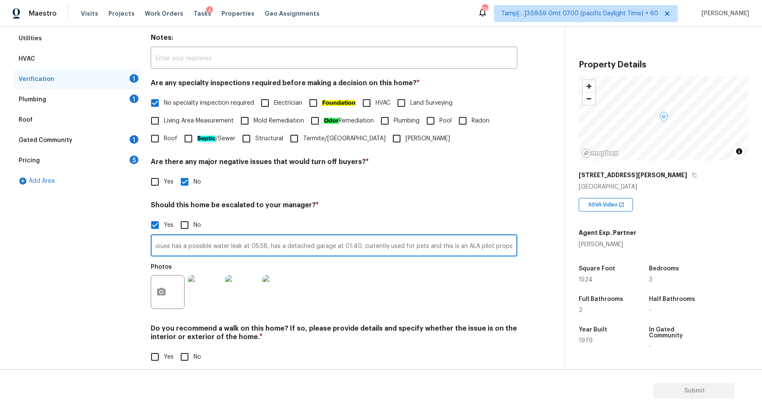
scroll to position [151, 0]
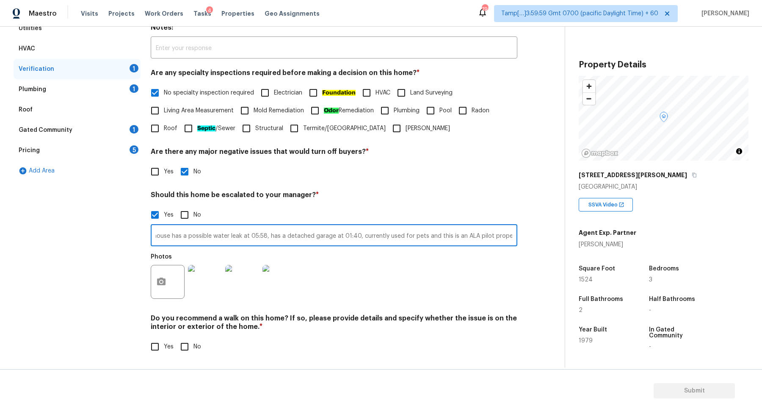
type input "The house has a possible water leak at 05:58, has a detached garage at 01:40, c…"
click at [188, 337] on input "No" at bounding box center [185, 346] width 18 height 18
checkbox input "true"
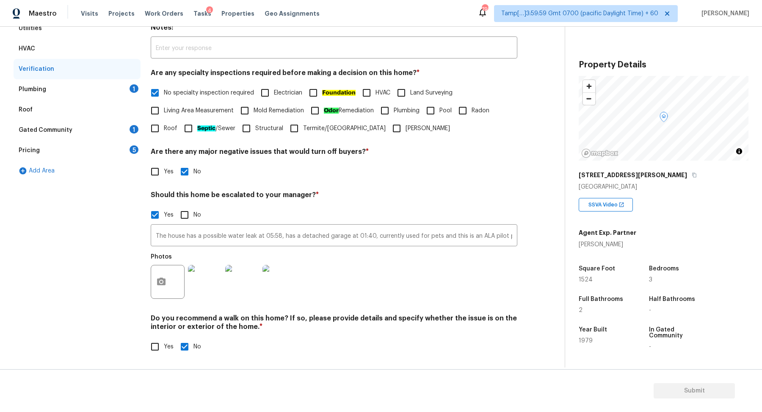
scroll to position [80, 0]
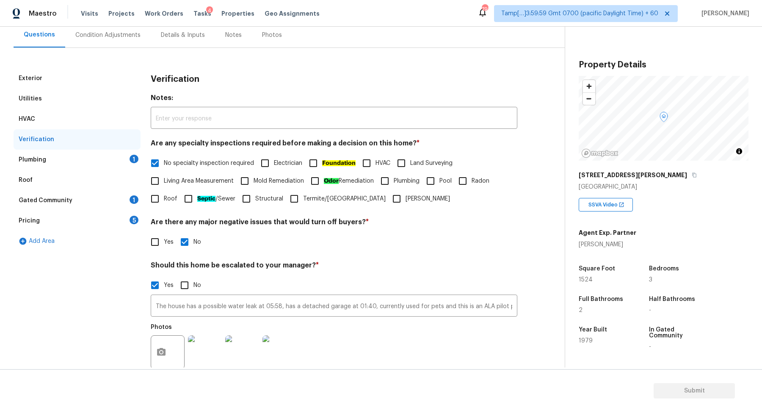
click at [110, 159] on div "Plumbing 1" at bounding box center [77, 159] width 127 height 20
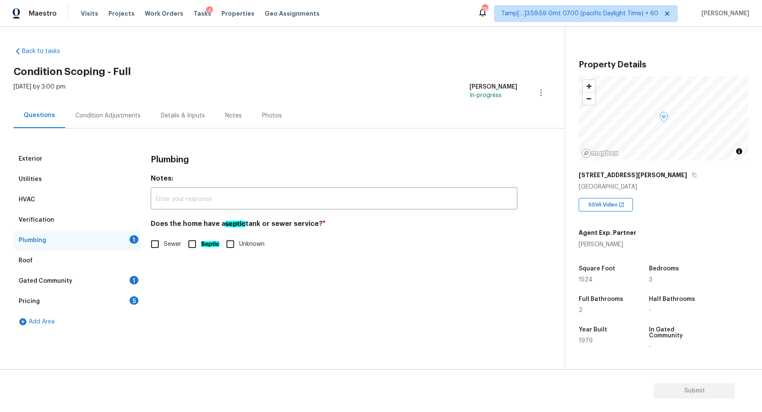
click at [168, 246] on span "Sewer" at bounding box center [172, 244] width 17 height 9
click at [164, 246] on input "Sewer" at bounding box center [155, 244] width 18 height 18
checkbox input "true"
click at [113, 278] on div "Gated Community 1" at bounding box center [77, 281] width 127 height 20
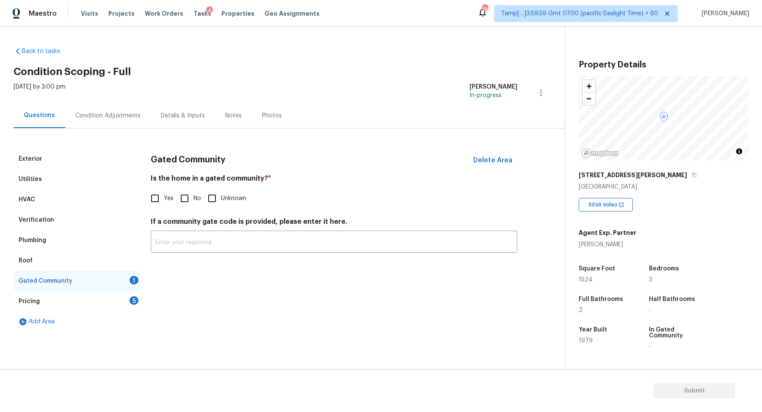
click at [193, 200] on span "No" at bounding box center [197, 198] width 8 height 9
click at [193, 200] on input "No" at bounding box center [185, 198] width 18 height 18
checkbox input "true"
click at [131, 301] on div "5" at bounding box center [134, 300] width 9 height 8
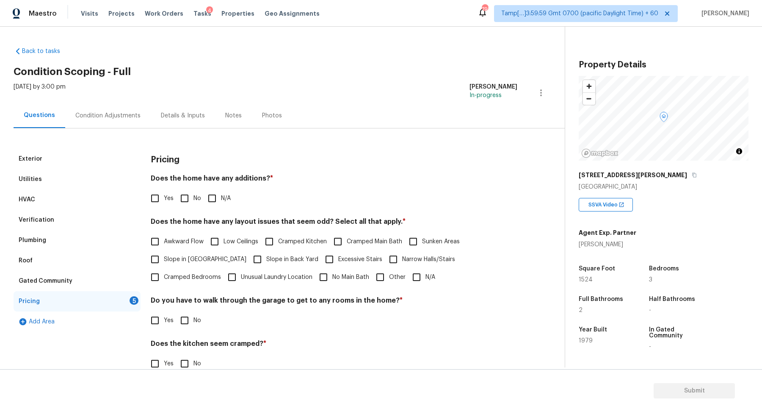
click at [188, 198] on input "No" at bounding box center [185, 198] width 18 height 18
checkbox input "true"
click at [163, 263] on input "Slope in [GEOGRAPHIC_DATA]" at bounding box center [155, 259] width 18 height 18
checkbox input "true"
click at [266, 262] on span "Slope in Back Yard" at bounding box center [292, 260] width 52 height 9
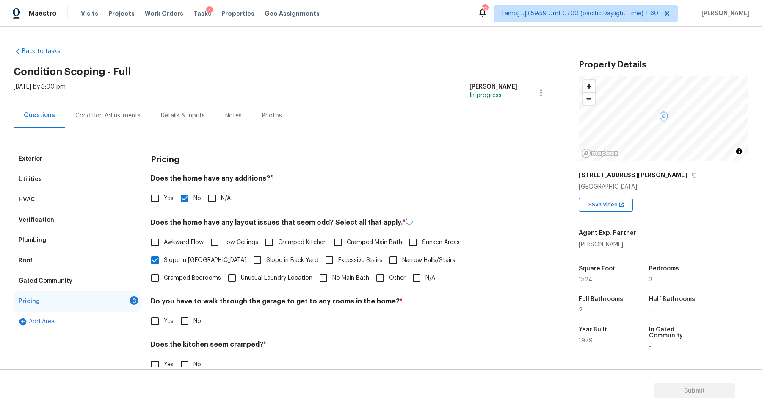
click at [256, 262] on input "Slope in Back Yard" at bounding box center [258, 260] width 18 height 18
checkbox input "true"
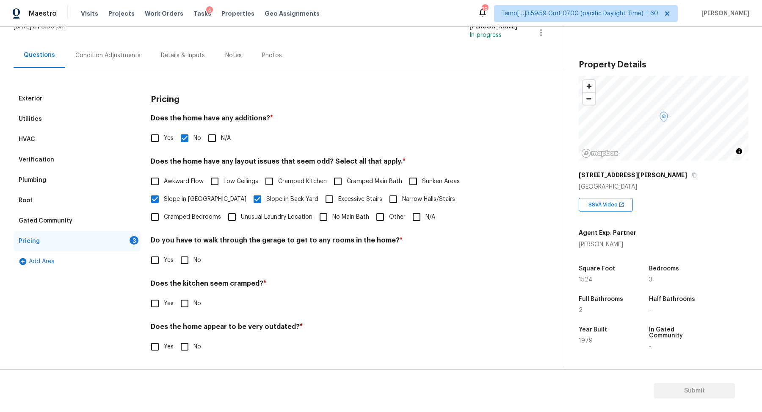
click at [180, 265] on input "No" at bounding box center [185, 260] width 18 height 18
checkbox input "true"
click at [188, 301] on input "No" at bounding box center [185, 304] width 18 height 18
checkbox input "true"
click at [188, 345] on input "No" at bounding box center [185, 347] width 18 height 18
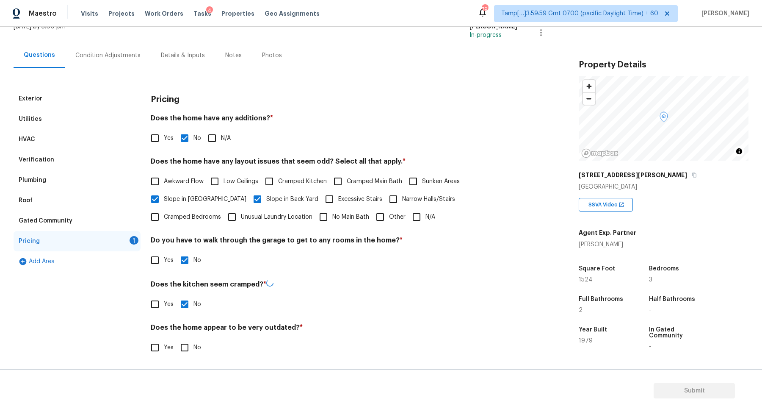
checkbox input "true"
click at [150, 301] on input "Yes" at bounding box center [155, 303] width 18 height 18
checkbox input "true"
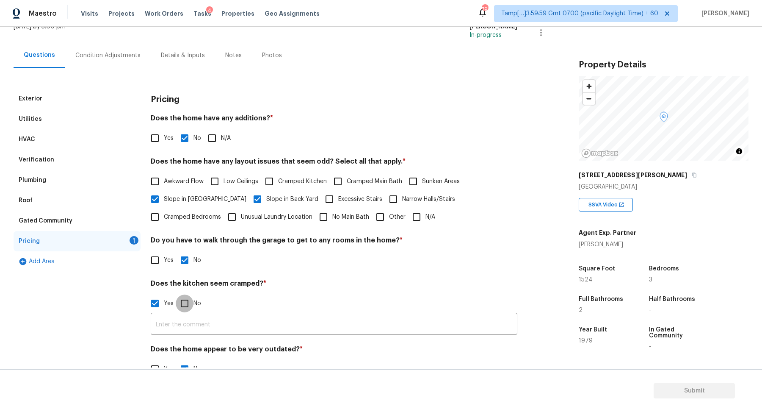
click at [189, 303] on input "No" at bounding box center [185, 303] width 18 height 18
checkbox input "true"
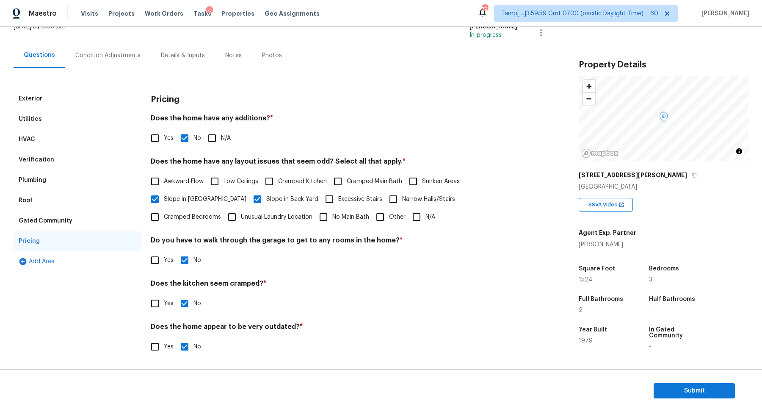
click at [164, 309] on label "Yes" at bounding box center [160, 303] width 28 height 18
click at [164, 309] on input "Yes" at bounding box center [155, 303] width 18 height 18
checkbox input "true"
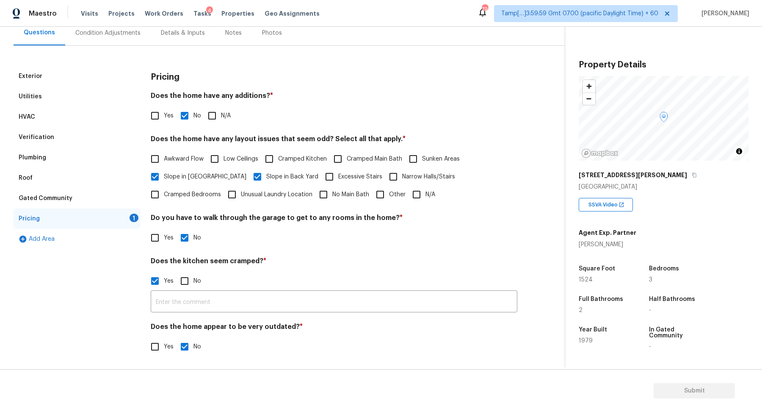
click at [191, 287] on input "No" at bounding box center [185, 281] width 18 height 18
checkbox input "true"
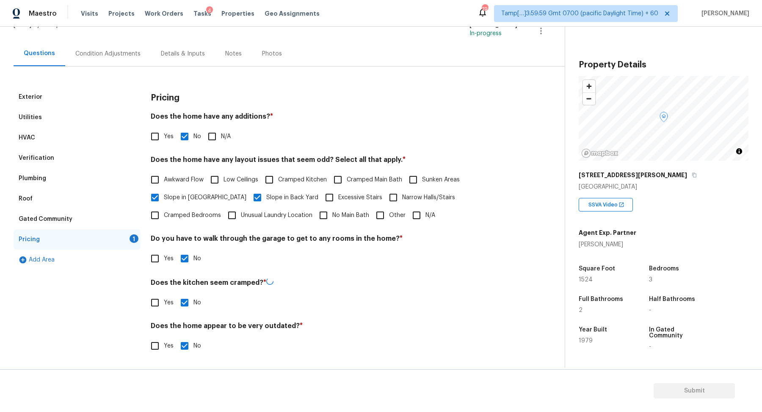
checkbox input "false"
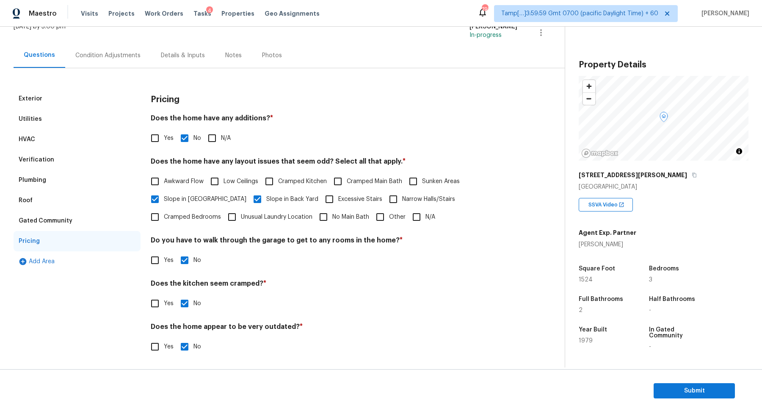
click at [149, 349] on input "Yes" at bounding box center [155, 346] width 18 height 18
checkbox input "true"
checkbox input "false"
click at [213, 361] on input "text" at bounding box center [334, 369] width 367 height 20
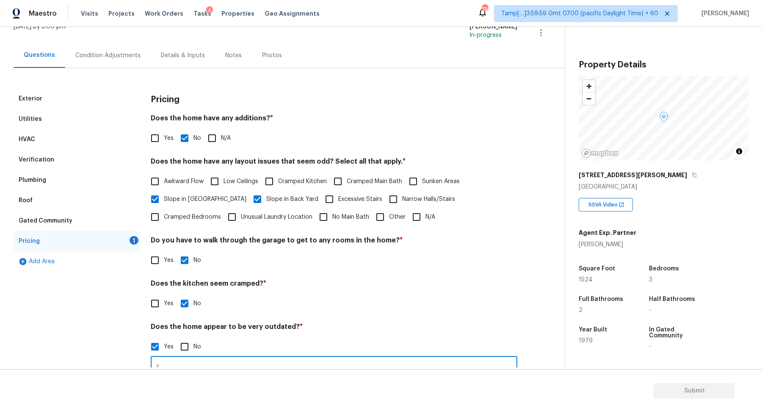
scroll to position [63, 0]
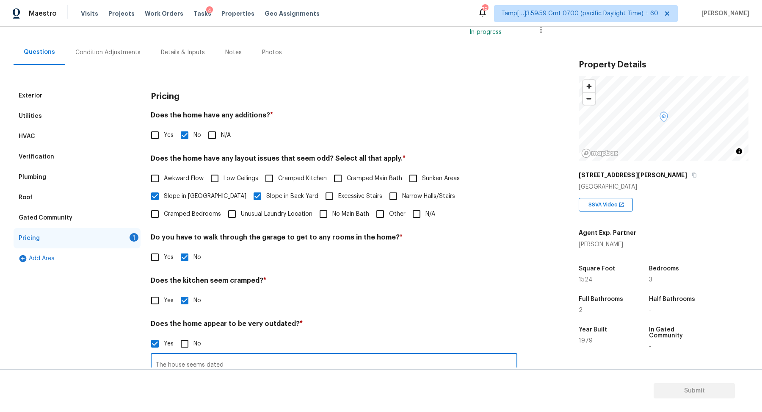
type input "The house seems dated"
click at [385, 291] on div "Yes No" at bounding box center [334, 300] width 367 height 18
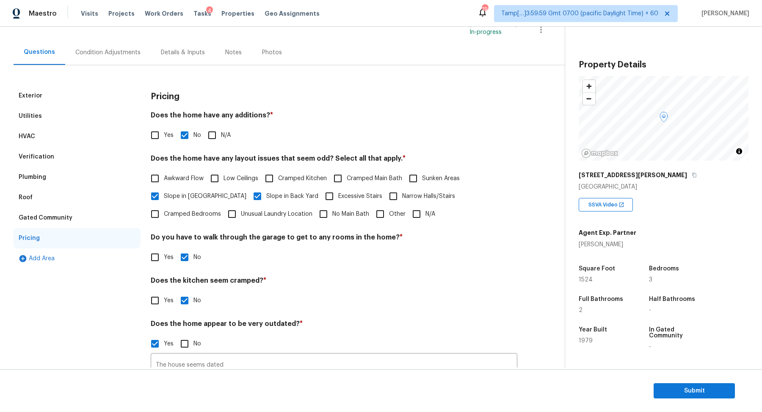
click at [88, 44] on div "Condition Adjustments" at bounding box center [108, 52] width 86 height 25
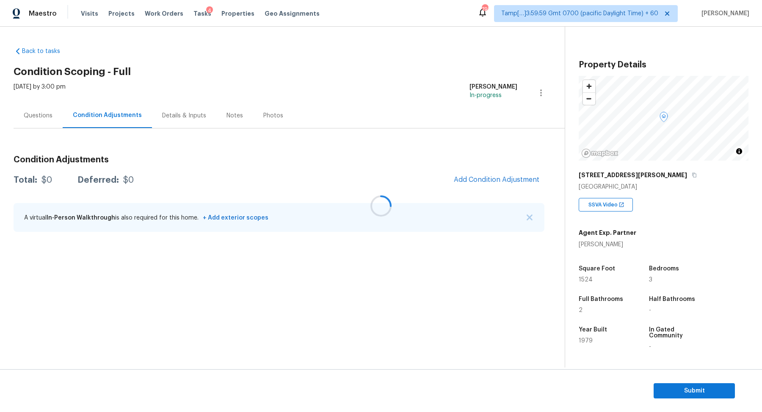
click at [509, 183] on div at bounding box center [381, 206] width 762 height 412
click at [511, 181] on div at bounding box center [381, 206] width 762 height 412
click at [519, 179] on span "Add Condition Adjustment" at bounding box center [497, 180] width 86 height 8
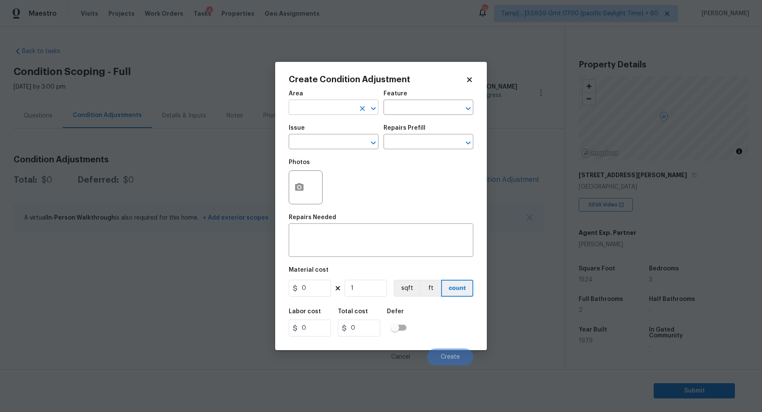
click at [326, 108] on input "text" at bounding box center [322, 108] width 66 height 13
click at [317, 141] on li "Interior Overall" at bounding box center [334, 141] width 90 height 14
type input "Interior Overall"
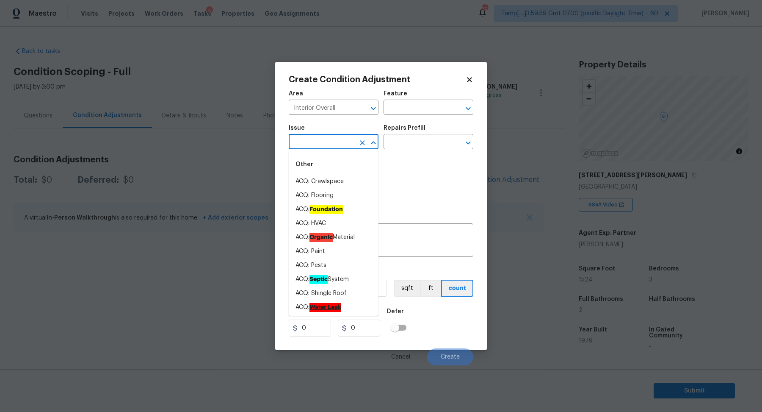
click at [317, 141] on input "text" at bounding box center [322, 142] width 66 height 13
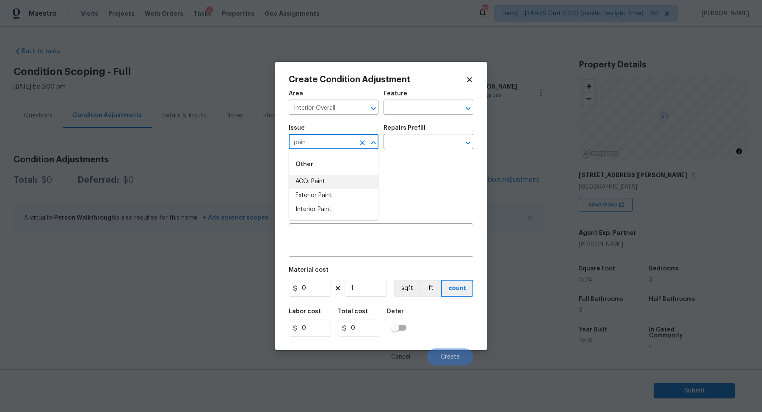
click at [321, 181] on li "ACQ: Paint" at bounding box center [334, 181] width 90 height 14
type input "ACQ: Paint"
click at [437, 151] on div "Issue ACQ: Paint ​ Repairs Prefill ​" at bounding box center [381, 137] width 185 height 34
click at [429, 144] on input "text" at bounding box center [417, 142] width 66 height 13
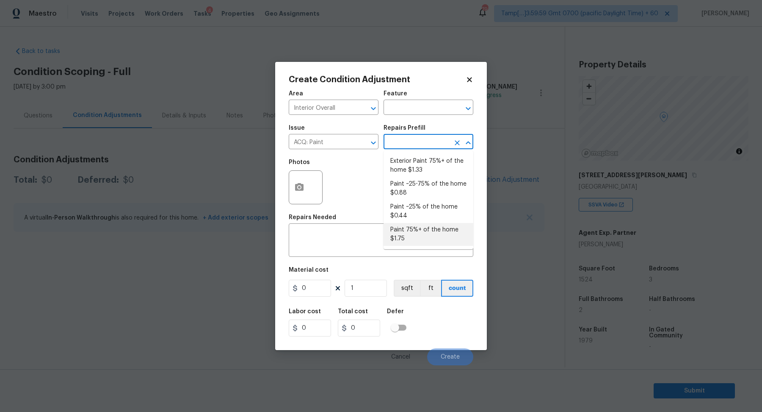
click at [419, 223] on li "Paint 75%+ of the home $1.75" at bounding box center [429, 234] width 90 height 23
type input "Acquisition"
type textarea "Acquisition Scope: 75%+ of the home will likely require interior paint"
type input "1.75"
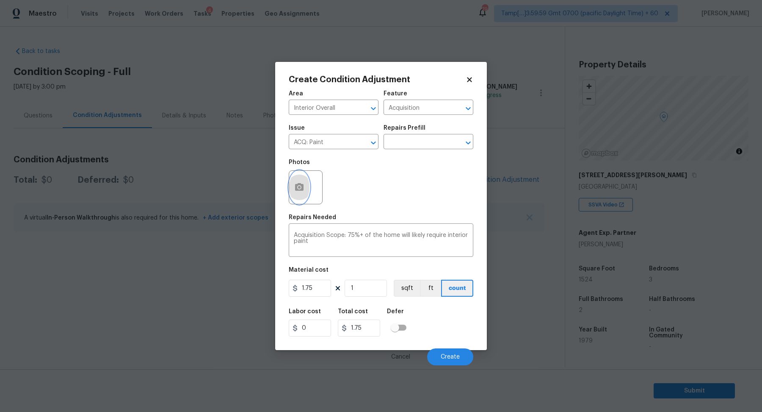
click at [302, 187] on icon "button" at bounding box center [299, 187] width 8 height 8
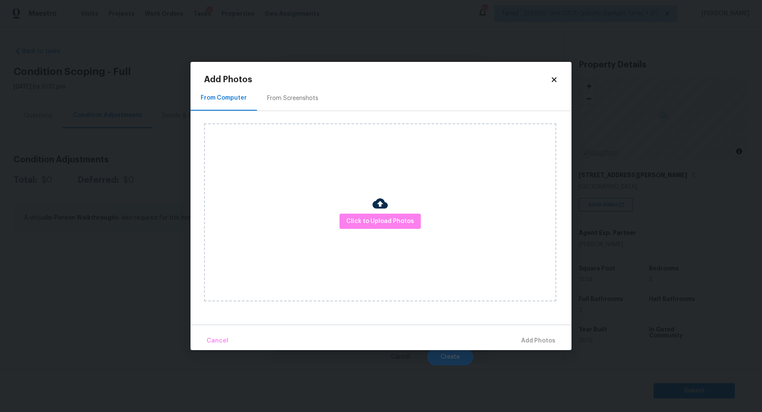
click at [290, 106] on div "From Screenshots" at bounding box center [293, 98] width 72 height 25
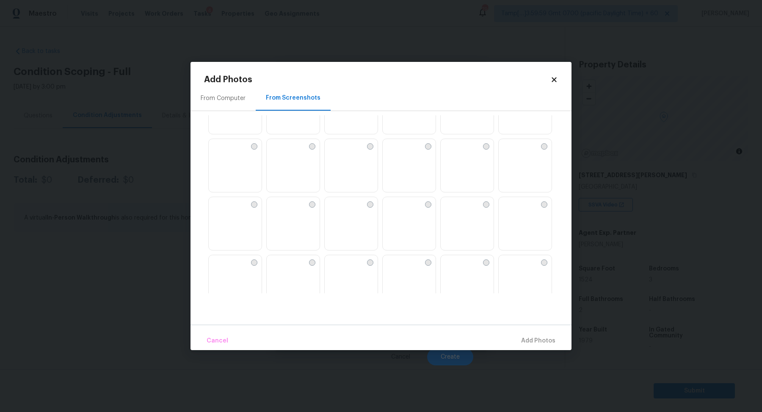
scroll to position [31, 0]
click at [338, 160] on img at bounding box center [332, 154] width 14 height 14
click at [396, 160] on img at bounding box center [390, 154] width 14 height 14
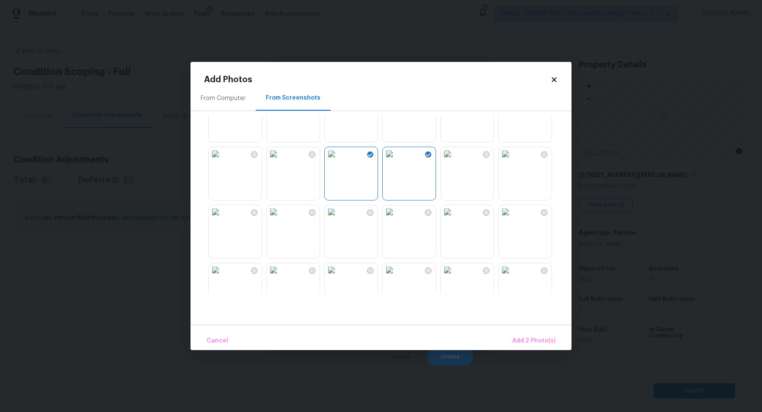
click at [280, 160] on img at bounding box center [274, 154] width 14 height 14
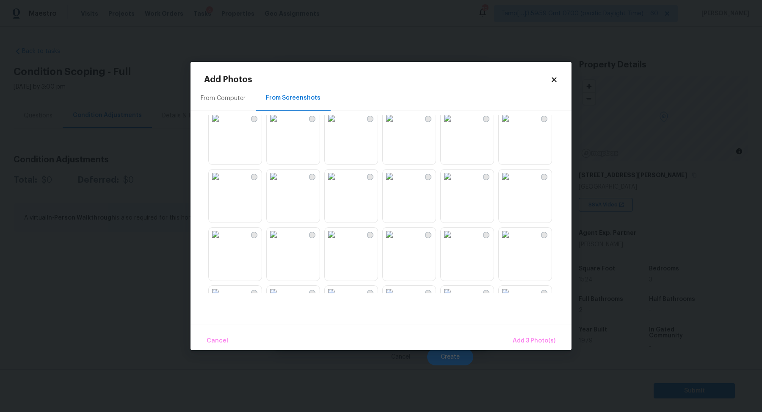
scroll to position [227, 0]
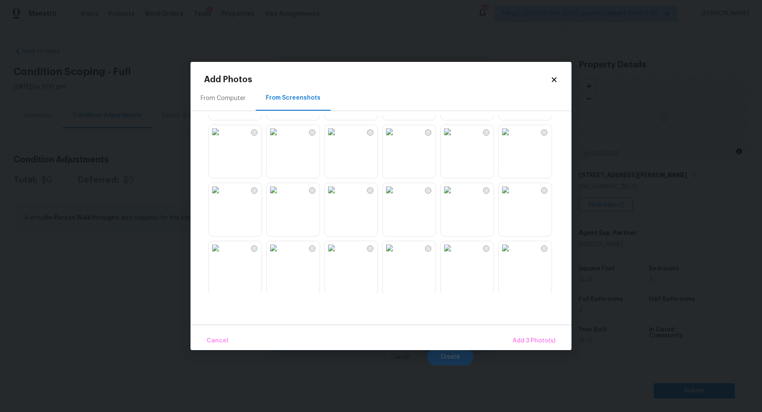
click at [338, 138] on img at bounding box center [332, 132] width 14 height 14
click at [396, 196] on img at bounding box center [390, 190] width 14 height 14
click at [454, 196] on img at bounding box center [448, 190] width 14 height 14
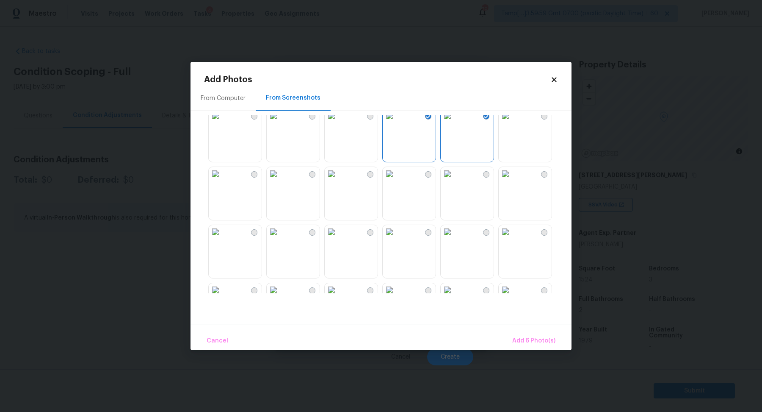
click at [454, 180] on img at bounding box center [448, 174] width 14 height 14
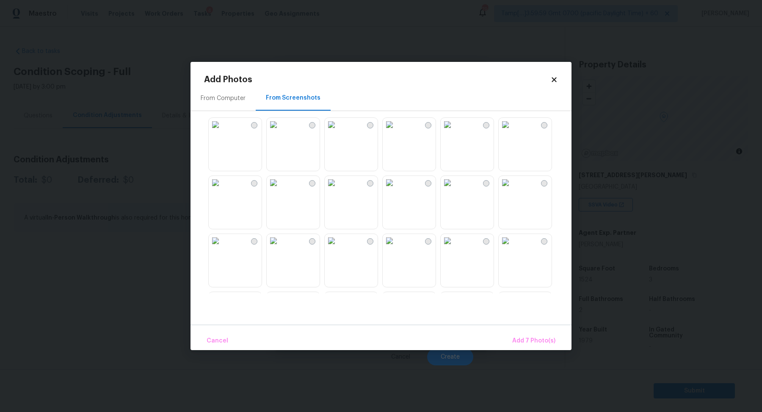
click at [512, 247] on img at bounding box center [506, 241] width 14 height 14
click at [536, 339] on span "Add 8 Photo(s)" at bounding box center [533, 340] width 43 height 11
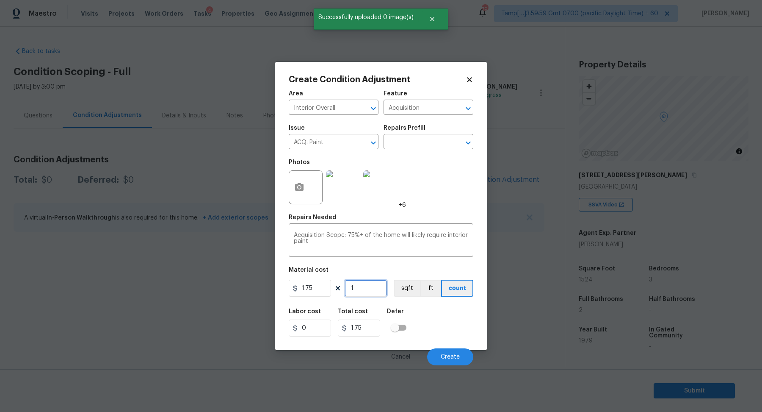
click at [370, 285] on input "1" at bounding box center [366, 287] width 42 height 17
type input "15"
type input "26.25"
type input "152"
type input "266"
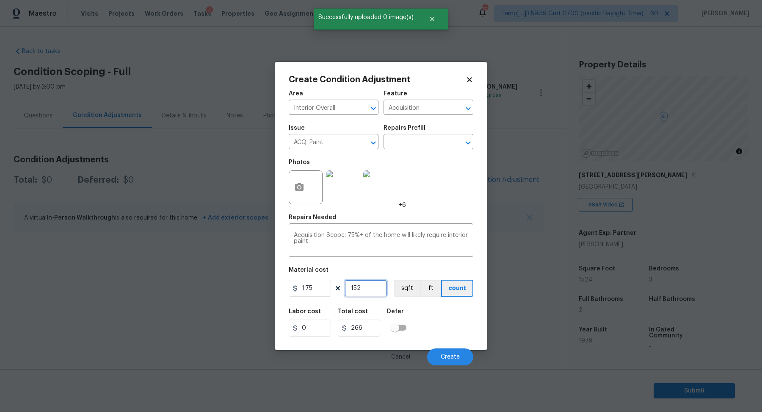
type input "1524"
type input "2667"
type input "1524"
click at [445, 345] on div "Cancel Create" at bounding box center [381, 353] width 185 height 24
click at [445, 348] on button "Create" at bounding box center [450, 356] width 46 height 17
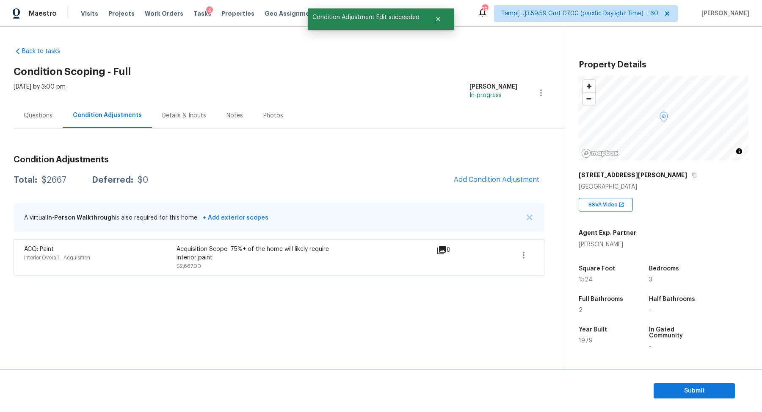
click at [477, 169] on div "Condition Adjustments Total: $2667 Deferred: $0 Add Condition Adjustment A virt…" at bounding box center [279, 212] width 531 height 127
click at [478, 182] on span "Add Condition Adjustment" at bounding box center [497, 180] width 86 height 8
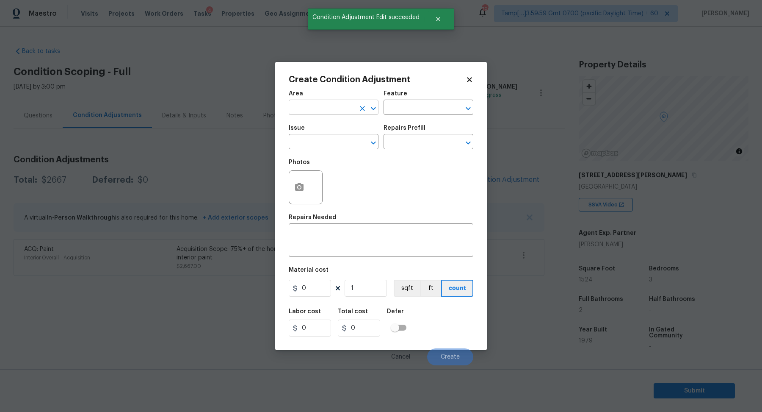
click at [313, 106] on input "text" at bounding box center [322, 108] width 66 height 13
click at [334, 137] on li "Interior Overall" at bounding box center [334, 141] width 90 height 14
type input "Interior Overall"
click at [334, 137] on input "text" at bounding box center [322, 142] width 66 height 13
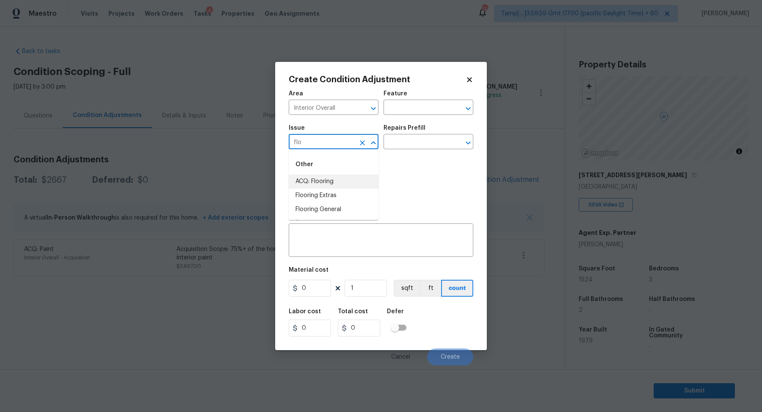
click at [313, 184] on li "ACQ: Flooring" at bounding box center [334, 181] width 90 height 14
type input "ACQ: Flooring"
click at [444, 144] on input "text" at bounding box center [417, 142] width 66 height 13
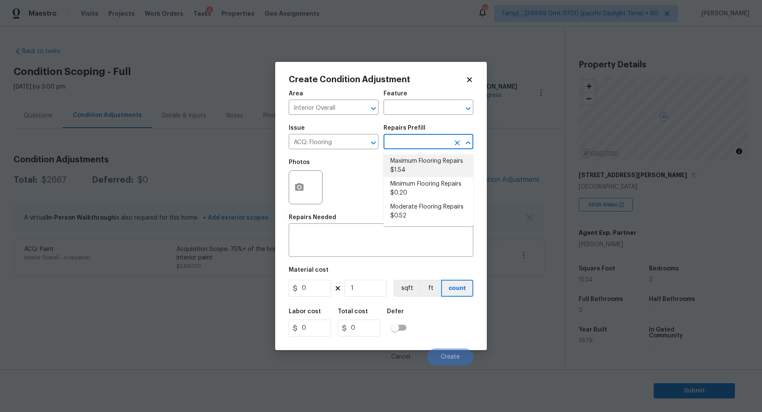
click at [427, 158] on li "Maximum Flooring Repairs $1.54" at bounding box center [429, 165] width 90 height 23
type input "Acquisition"
type textarea "Acquisition Scope: Maximum flooring repairs"
type input "1.54"
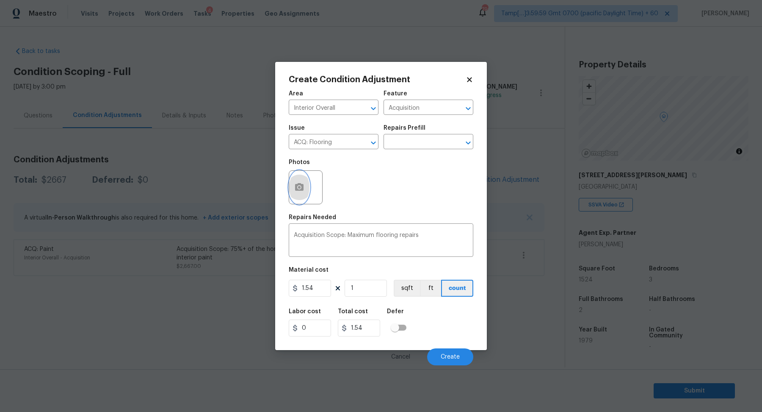
click at [298, 191] on icon "button" at bounding box center [299, 187] width 10 height 10
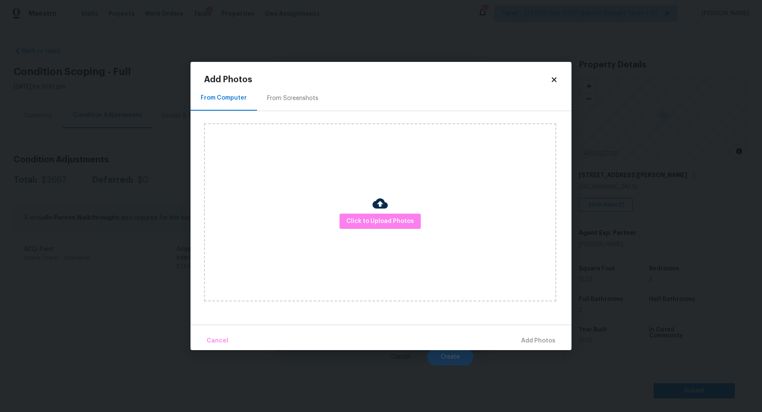
click at [294, 101] on div "From Screenshots" at bounding box center [292, 98] width 51 height 8
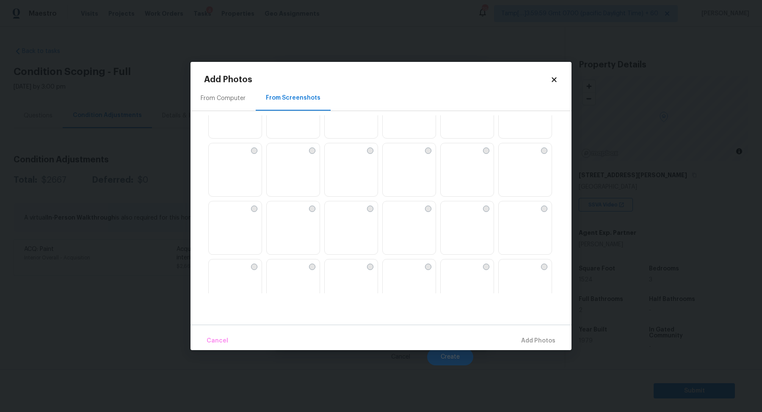
scroll to position [22, 0]
click at [396, 228] on img at bounding box center [390, 221] width 14 height 14
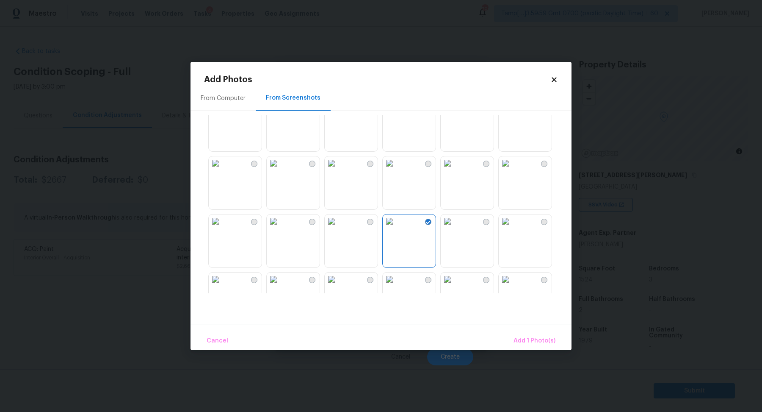
scroll to position [181, 0]
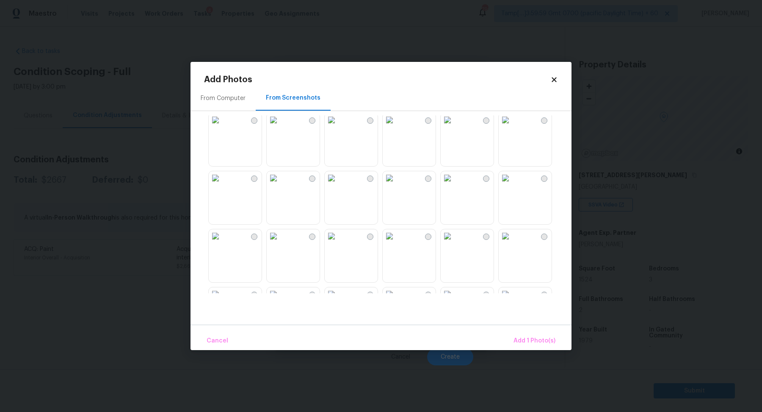
click at [354, 225] on div at bounding box center [387, 204] width 367 height 178
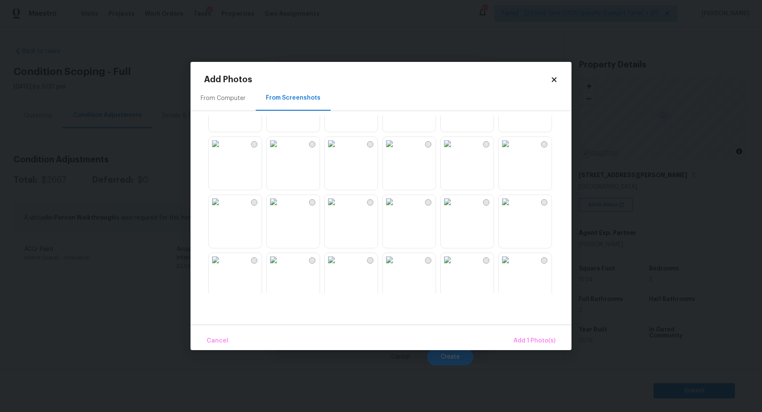
scroll to position [234, 0]
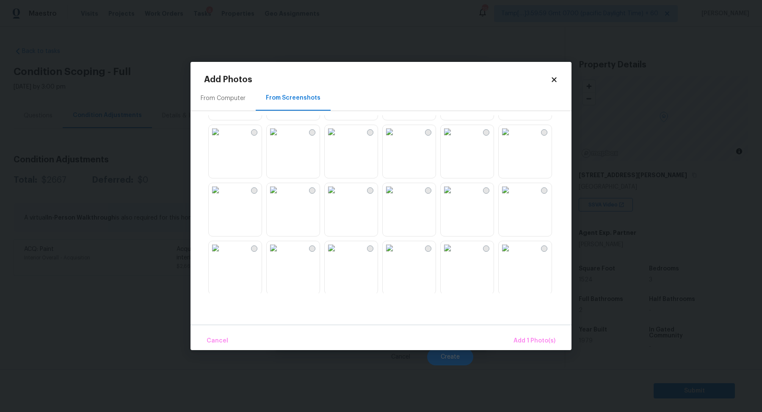
click at [454, 138] on img at bounding box center [448, 132] width 14 height 14
click at [512, 194] on img at bounding box center [506, 188] width 14 height 14
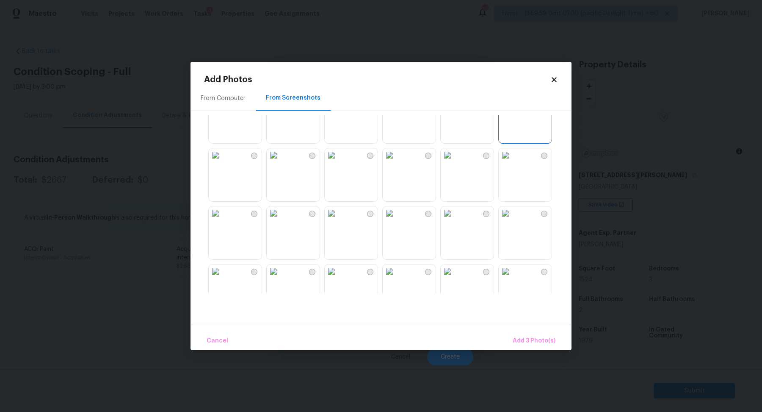
click at [396, 162] on img at bounding box center [390, 155] width 14 height 14
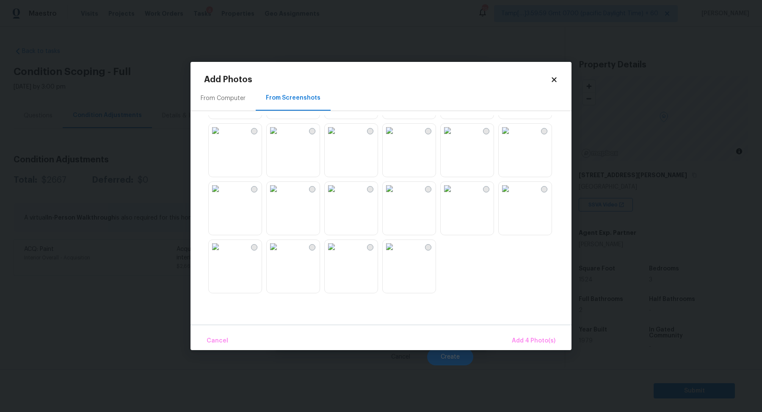
click at [454, 195] on img at bounding box center [448, 189] width 14 height 14
click at [280, 195] on img at bounding box center [274, 189] width 14 height 14
click at [528, 338] on span "Add 5 Photo(s)" at bounding box center [534, 340] width 43 height 11
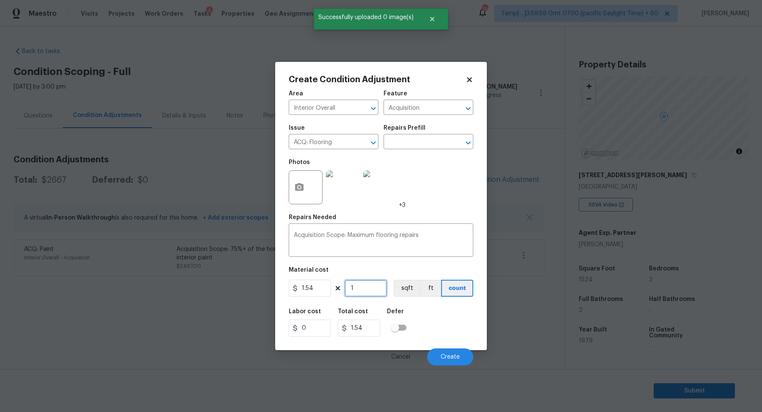
click at [367, 282] on input "1" at bounding box center [366, 287] width 42 height 17
type input "15"
type input "23.1"
type input "152"
type input "234.08"
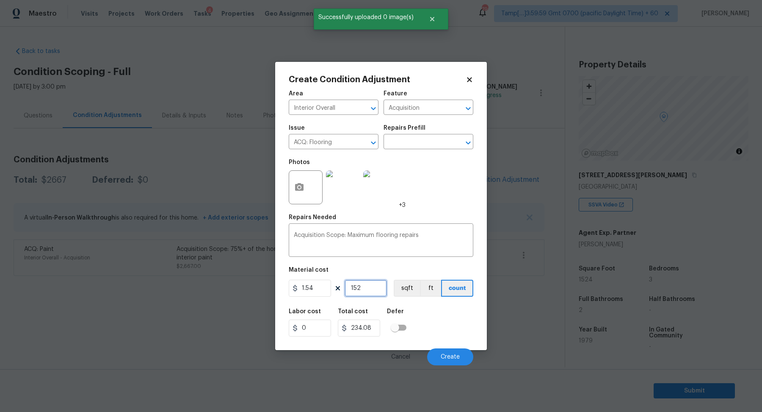
type input "1524"
type input "2346.96"
type input "1524"
click at [460, 353] on button "Create" at bounding box center [450, 356] width 46 height 17
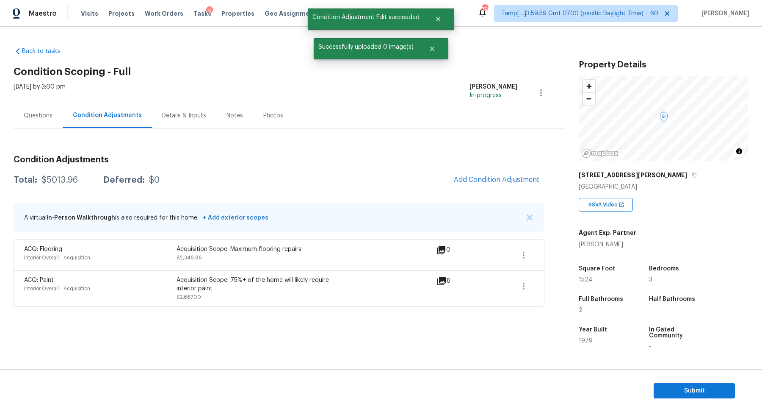
click at [500, 168] on div "Condition Adjustments Total: $5013.96 Deferred: $0 Add Condition Adjustment A v…" at bounding box center [279, 228] width 531 height 158
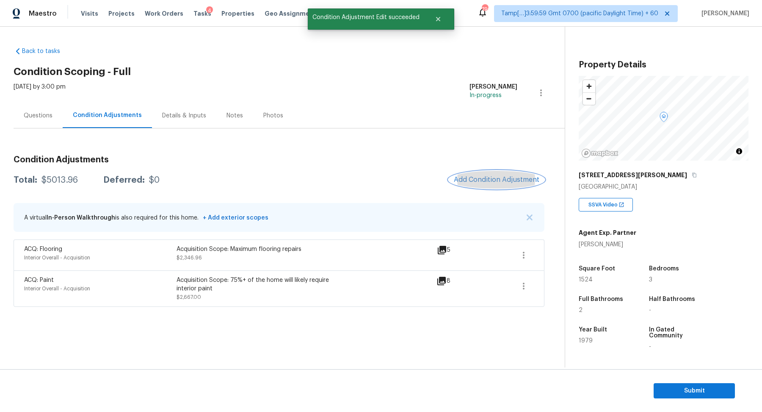
click at [500, 180] on span "Add Condition Adjustment" at bounding box center [497, 180] width 86 height 8
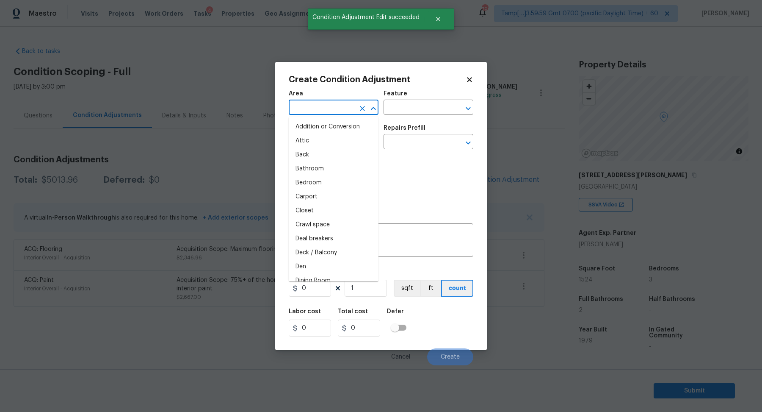
click at [333, 112] on input "text" at bounding box center [322, 108] width 66 height 13
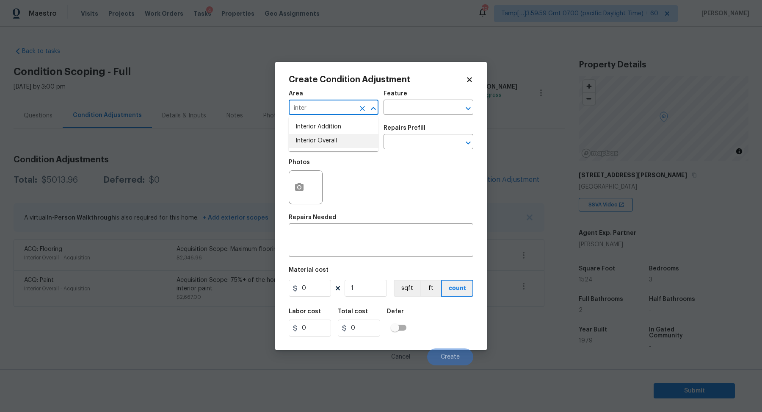
click at [315, 136] on li "Interior Overall" at bounding box center [334, 141] width 90 height 14
type input "Interior Overall"
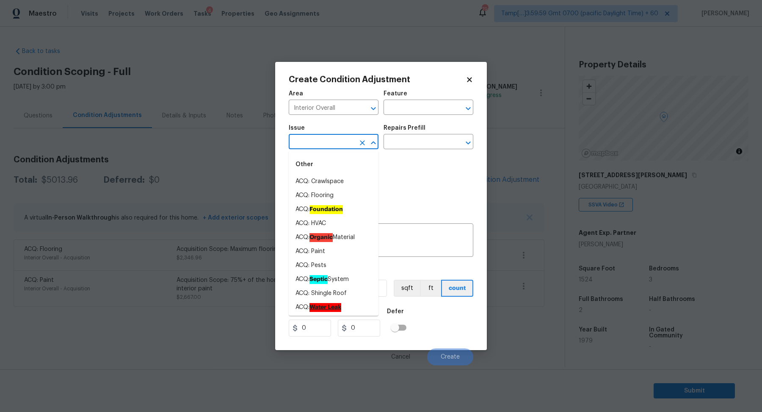
click at [315, 136] on input "text" at bounding box center [322, 142] width 66 height 13
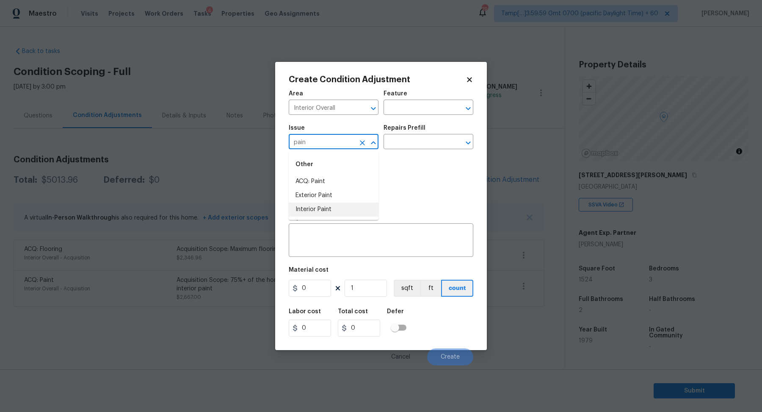
click at [342, 203] on li "Interior Paint" at bounding box center [334, 209] width 90 height 14
type input "Interior Paint"
click at [398, 141] on input "text" at bounding box center [417, 142] width 66 height 13
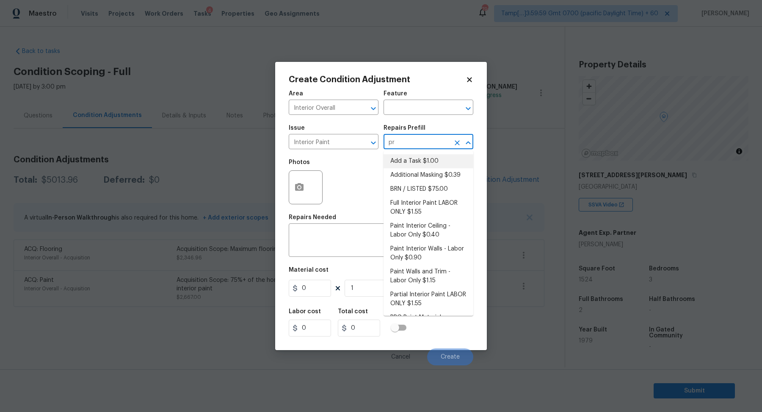
type input "pri"
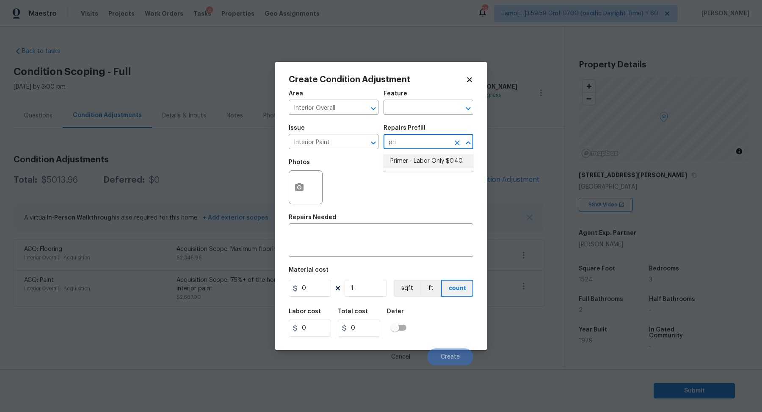
click at [420, 163] on li "Primer - Labor Only $0.40" at bounding box center [429, 161] width 90 height 14
type input "Overall Paint"
type textarea "Interior primer - PRIMER PROVIDED BY OPENDOOR - All nails, screws, drywall anch…"
type input "0.4"
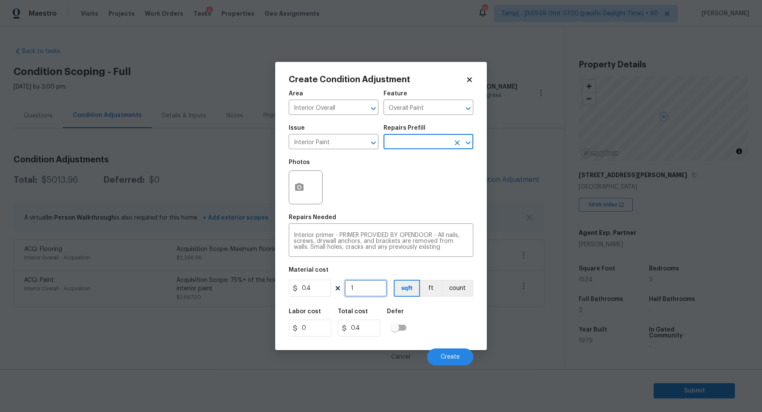
click at [363, 295] on input "1" at bounding box center [366, 287] width 42 height 17
type input "15"
type input "6"
type input "152"
type input "60.8"
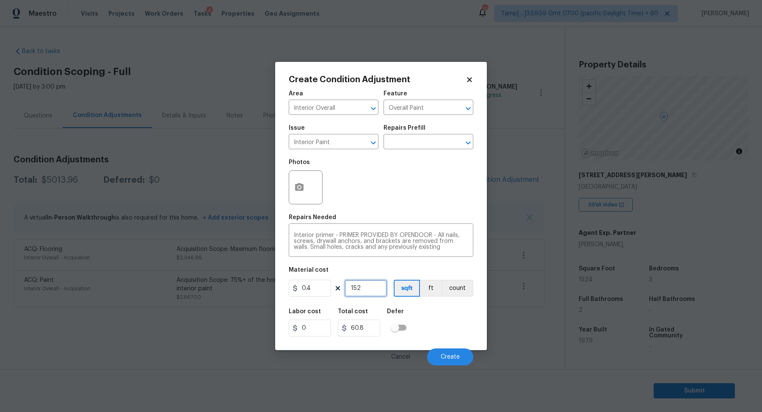
type input "1524"
type input "609.6"
type input "1524"
click at [447, 356] on span "Create" at bounding box center [450, 357] width 19 height 6
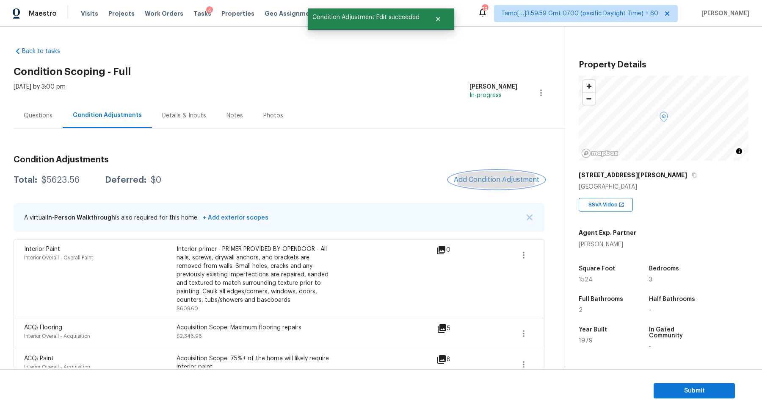
click at [470, 179] on span "Add Condition Adjustment" at bounding box center [497, 180] width 86 height 8
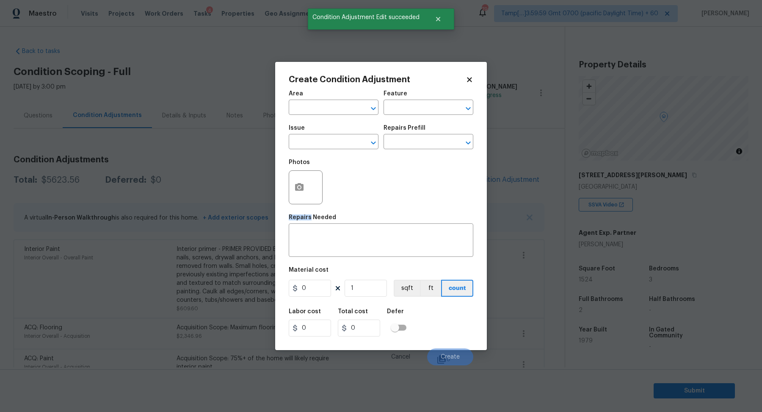
click at [470, 179] on div "Photos" at bounding box center [381, 181] width 185 height 55
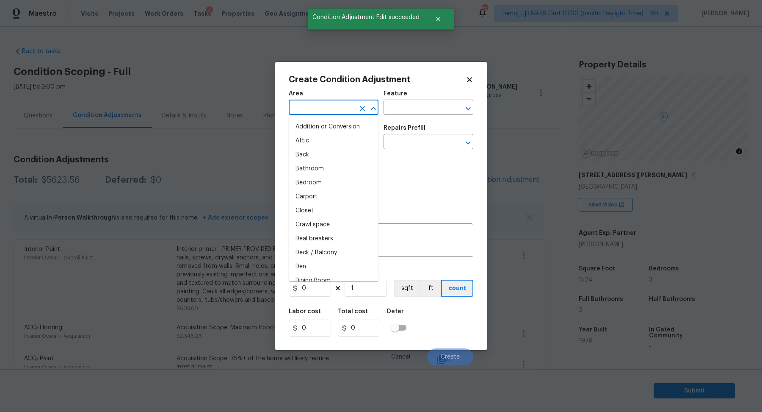
click at [314, 106] on input "text" at bounding box center [322, 108] width 66 height 13
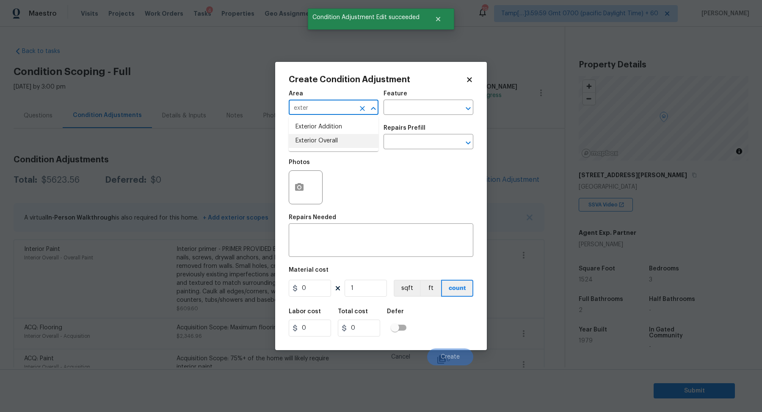
click at [307, 136] on li "Exterior Overall" at bounding box center [334, 141] width 90 height 14
type input "Exterior Overall"
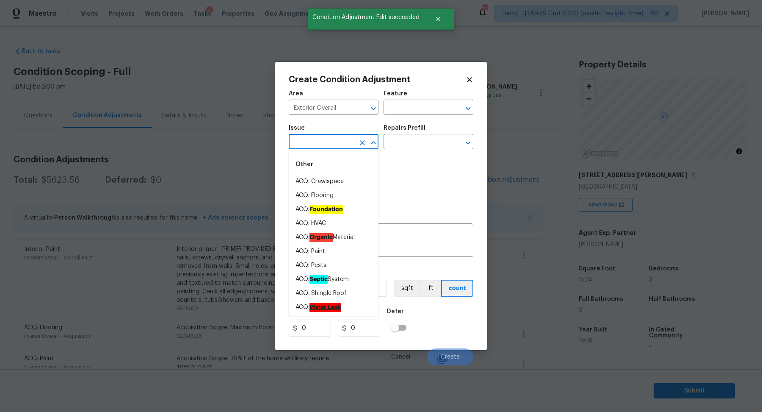
click at [307, 136] on input "text" at bounding box center [322, 142] width 66 height 13
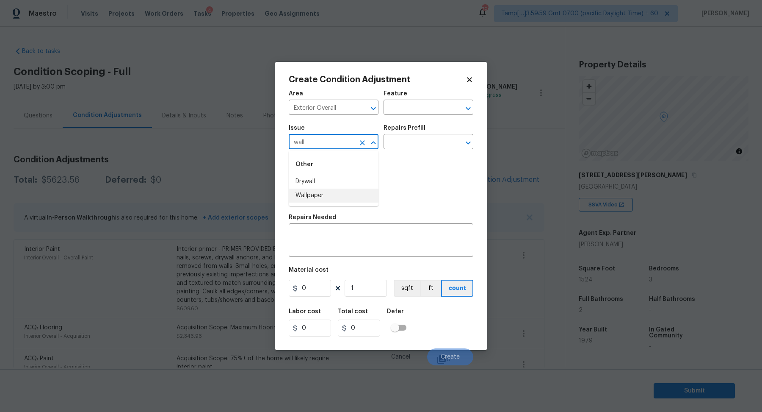
click at [329, 194] on li "Wallpaper" at bounding box center [334, 195] width 90 height 14
type input "Wallpaper"
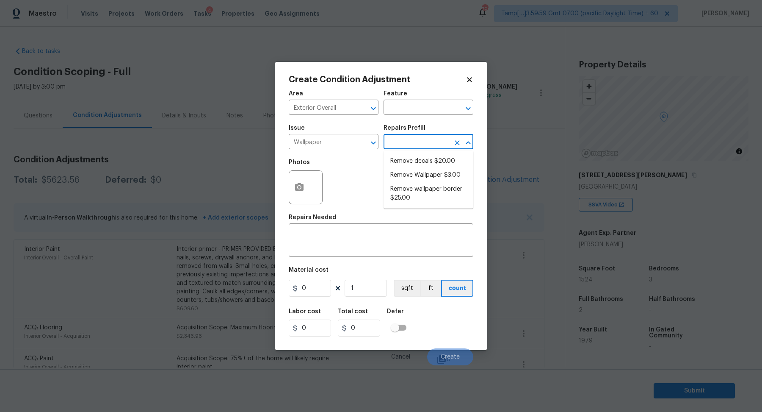
click at [425, 138] on input "text" at bounding box center [417, 142] width 66 height 13
click at [417, 180] on li "Remove Wallpaper $3.00" at bounding box center [429, 175] width 90 height 14
type input "Walls and Ceiling"
type textarea "Remove wallpaper and texture walls to best match existing conditions"
type input "3"
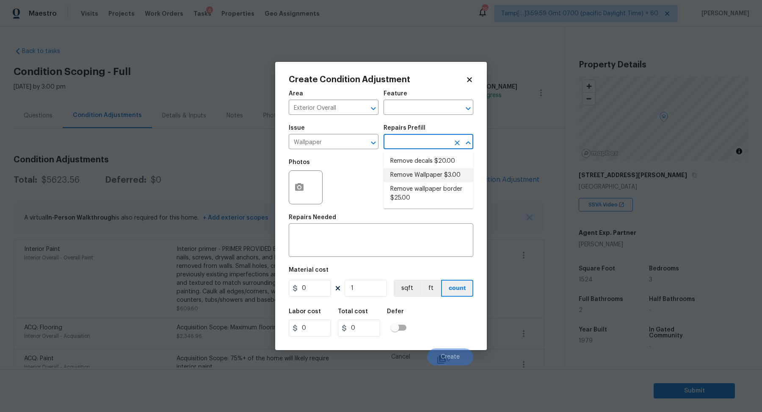
type input "3"
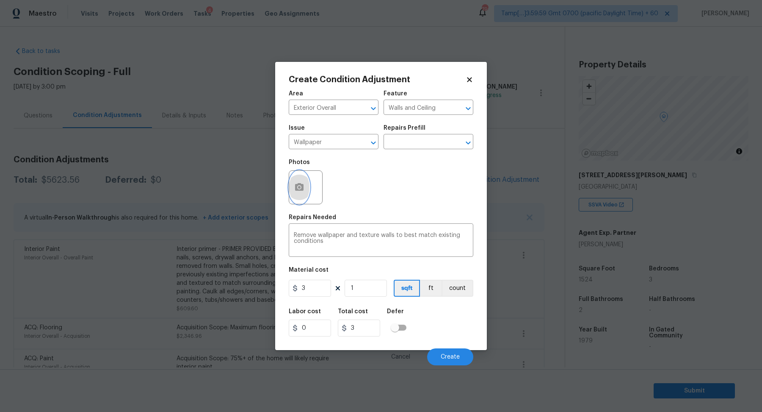
click at [307, 182] on button "button" at bounding box center [299, 187] width 20 height 33
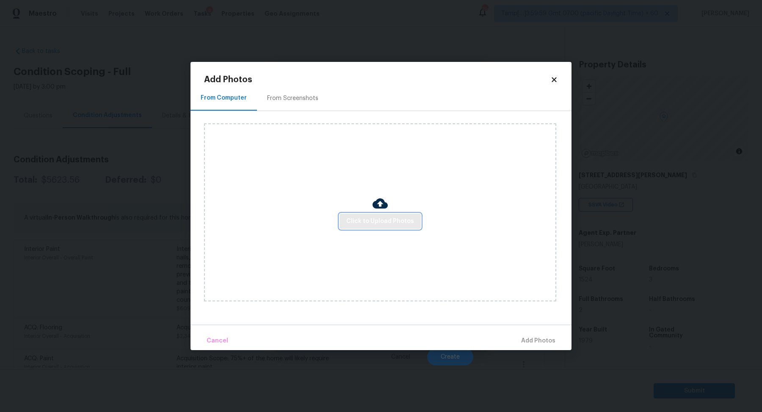
click at [348, 213] on button "Click to Upload Photos" at bounding box center [380, 221] width 81 height 16
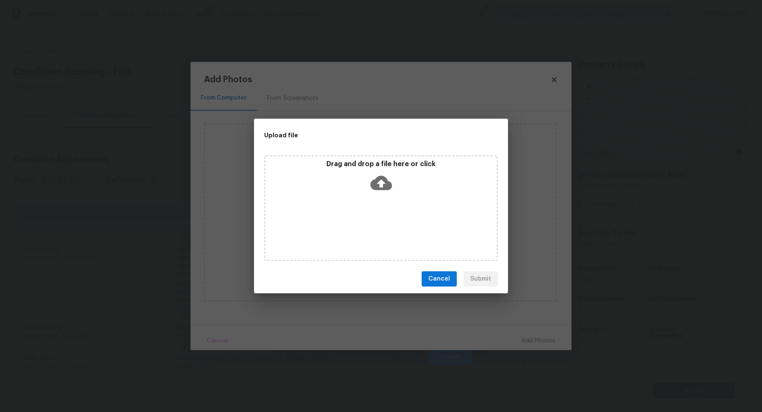
click at [382, 191] on icon at bounding box center [381, 183] width 22 height 22
